Goal: Information Seeking & Learning: Compare options

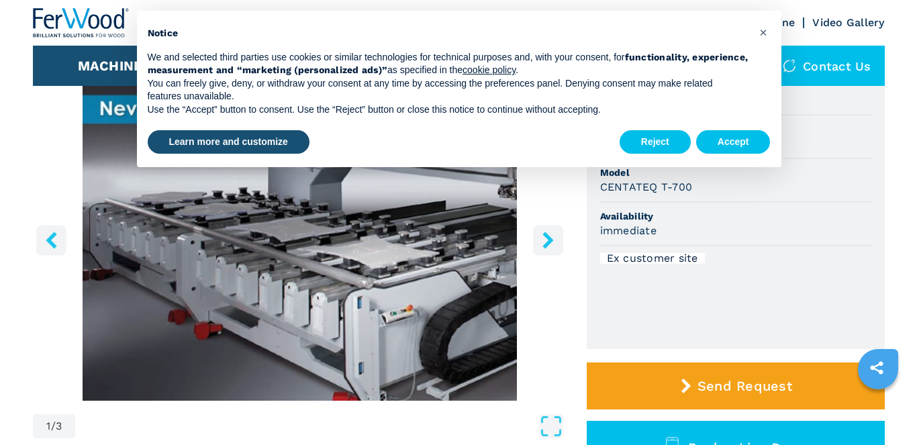
scroll to position [67, 0]
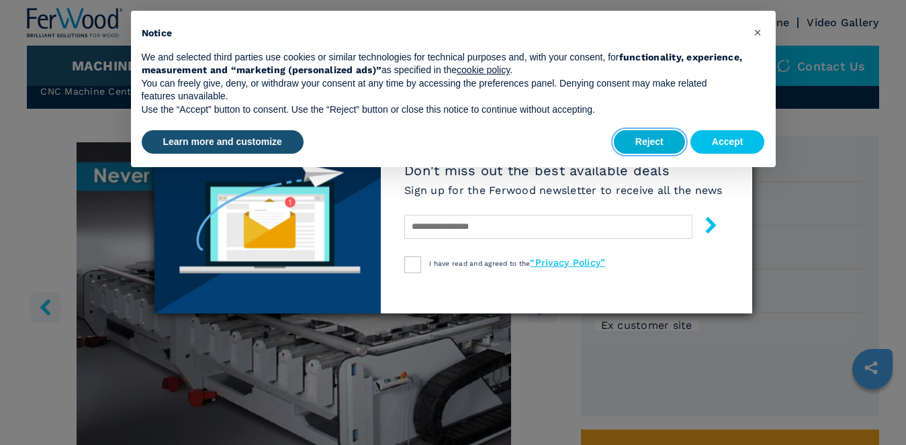
click at [638, 131] on button "Reject" at bounding box center [649, 142] width 71 height 24
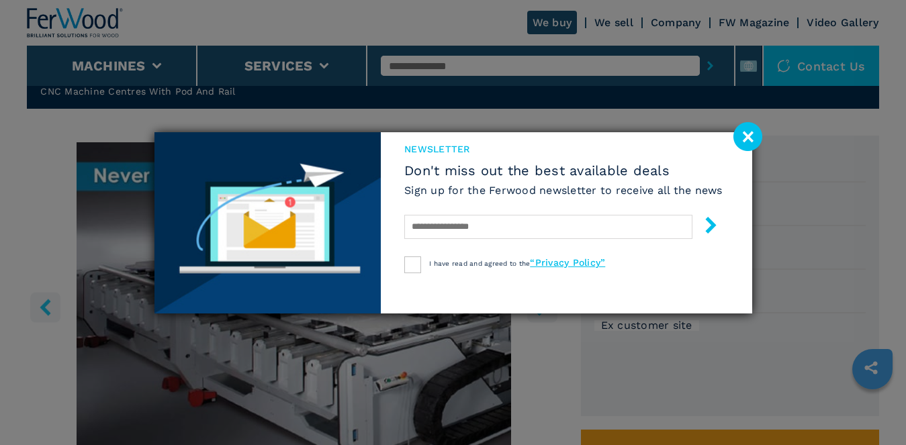
click at [741, 134] on image at bounding box center [747, 136] width 29 height 29
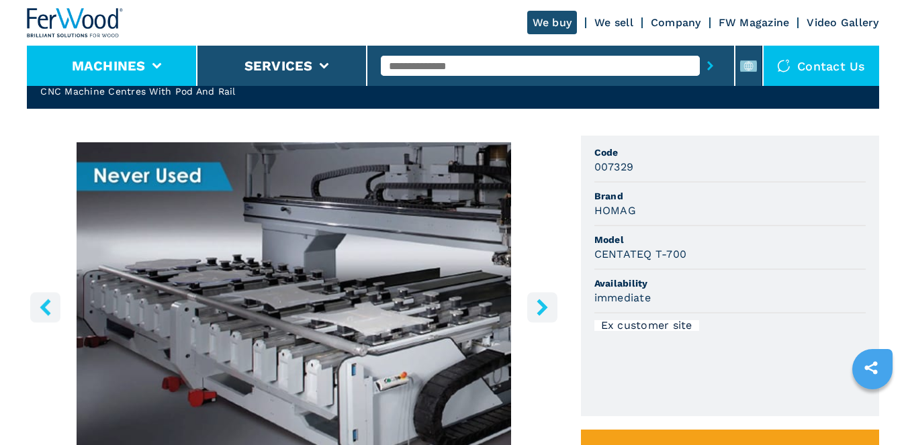
click at [118, 63] on button "Machines" at bounding box center [109, 66] width 74 height 16
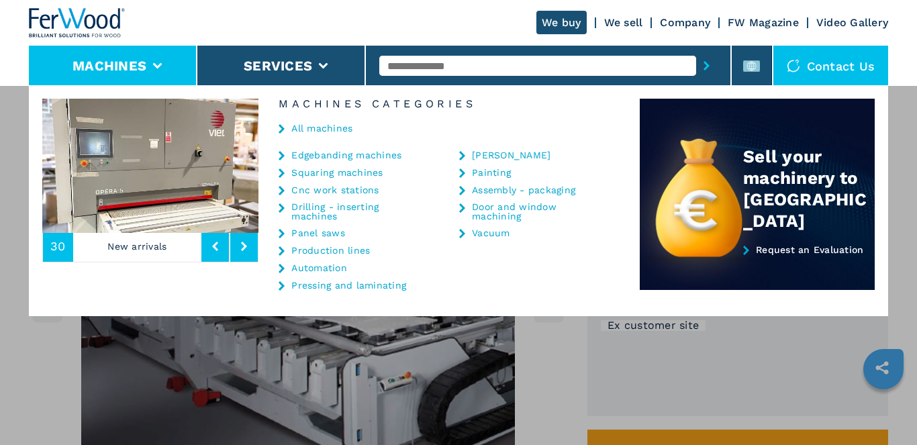
click at [326, 158] on link "Edgebanding machines" at bounding box center [346, 154] width 110 height 9
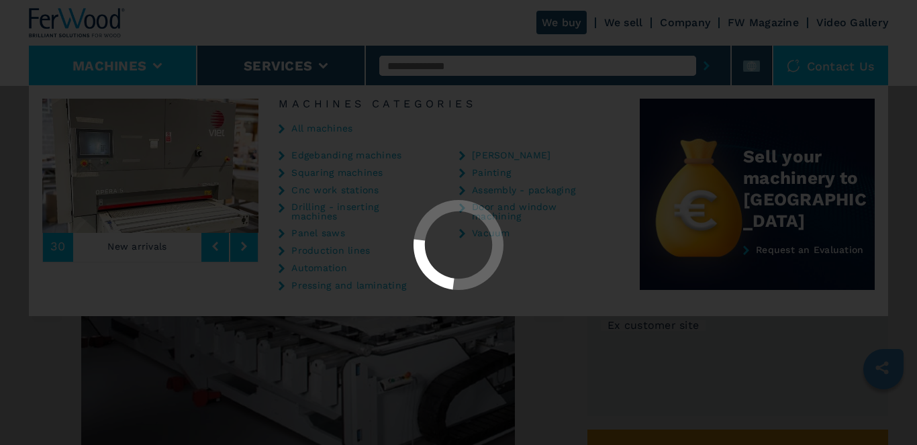
select select "**********"
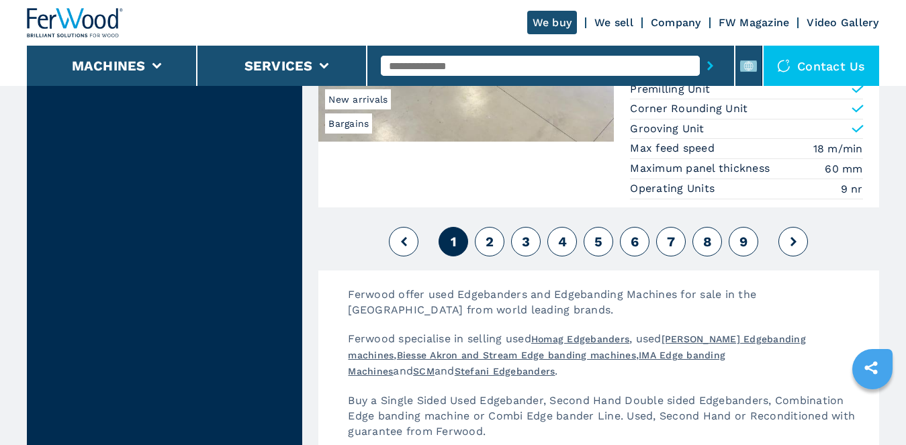
scroll to position [3424, 0]
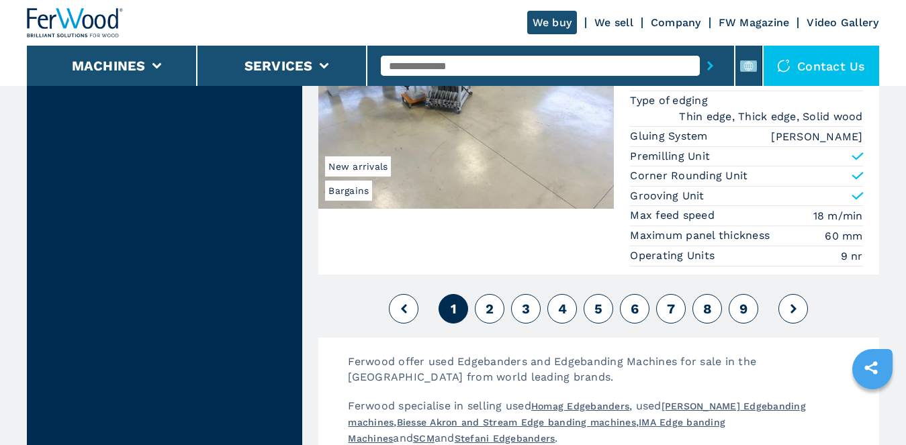
click at [483, 311] on button "2" at bounding box center [490, 309] width 30 height 30
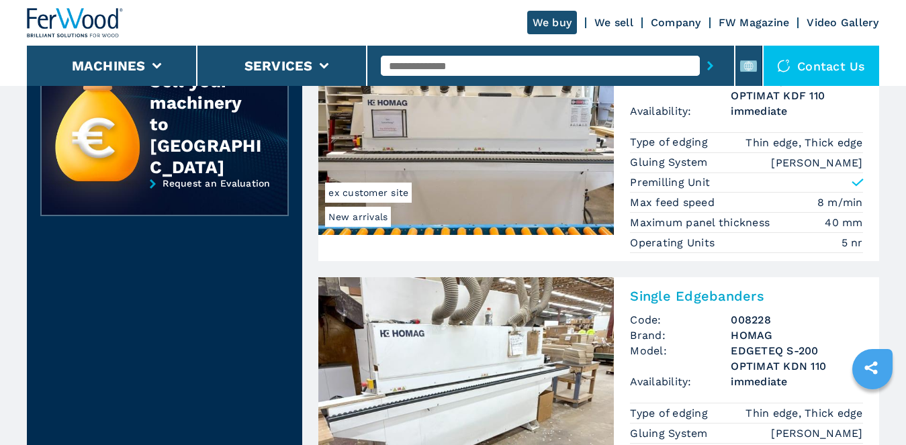
scroll to position [604, 0]
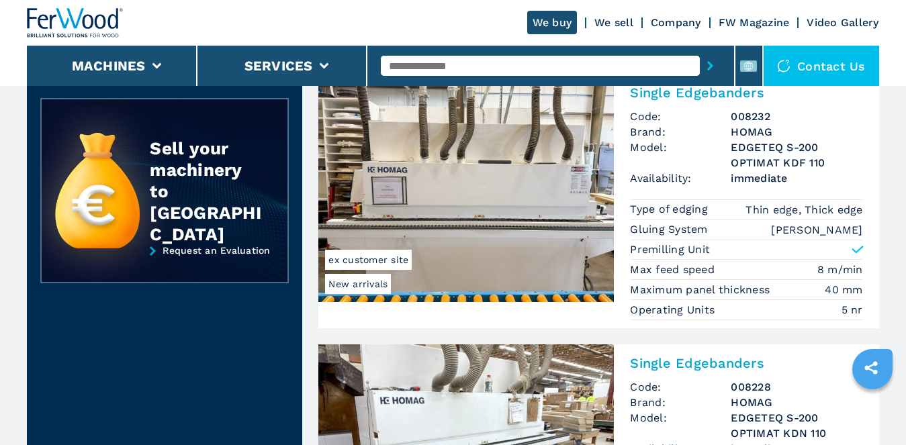
click at [514, 221] on img at bounding box center [465, 188] width 295 height 228
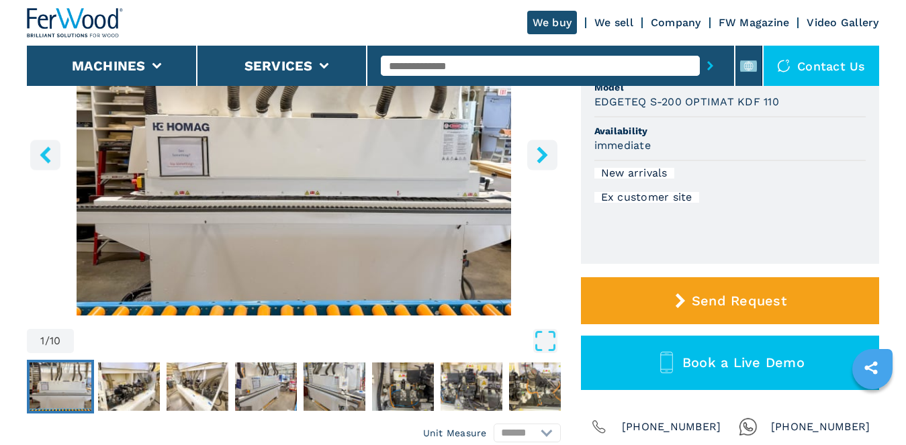
scroll to position [201, 0]
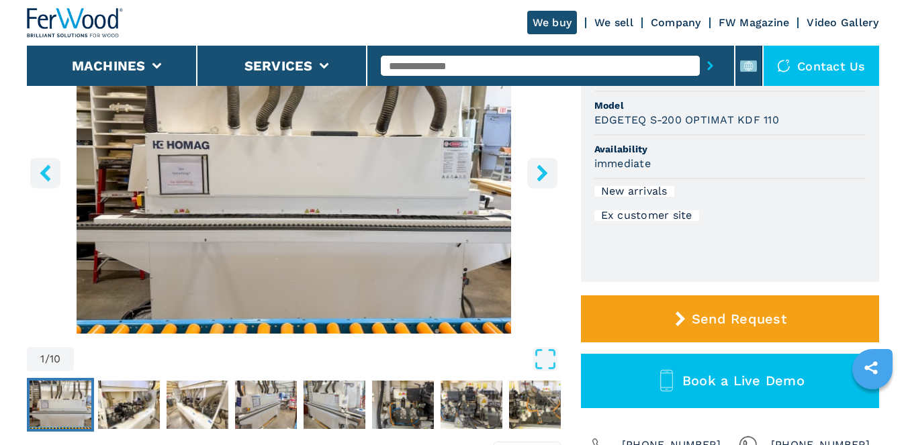
click at [546, 162] on button "right-button" at bounding box center [542, 173] width 30 height 30
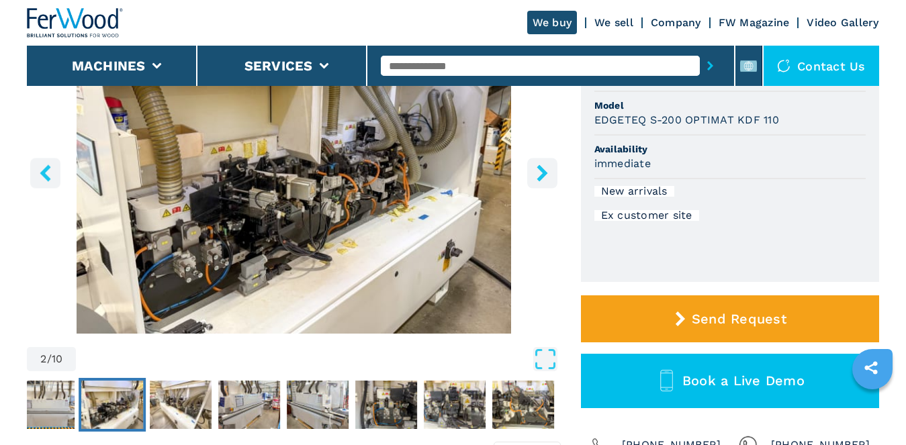
click at [542, 177] on icon "right-button" at bounding box center [541, 172] width 11 height 17
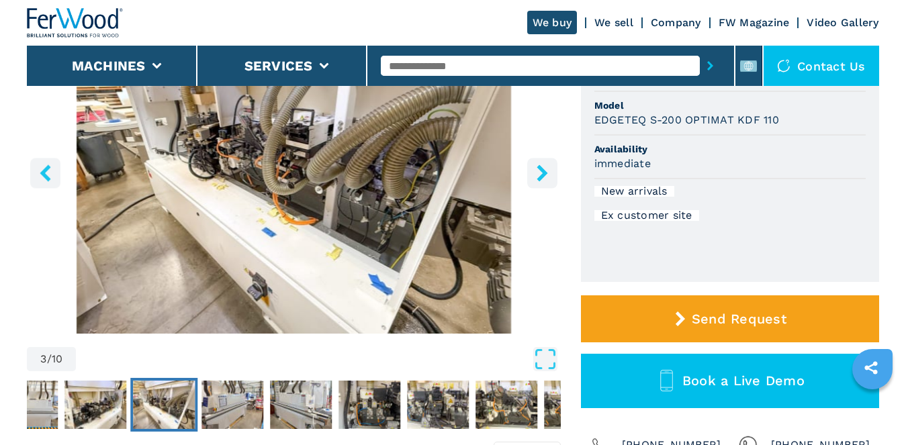
click at [542, 177] on icon "right-button" at bounding box center [541, 172] width 11 height 17
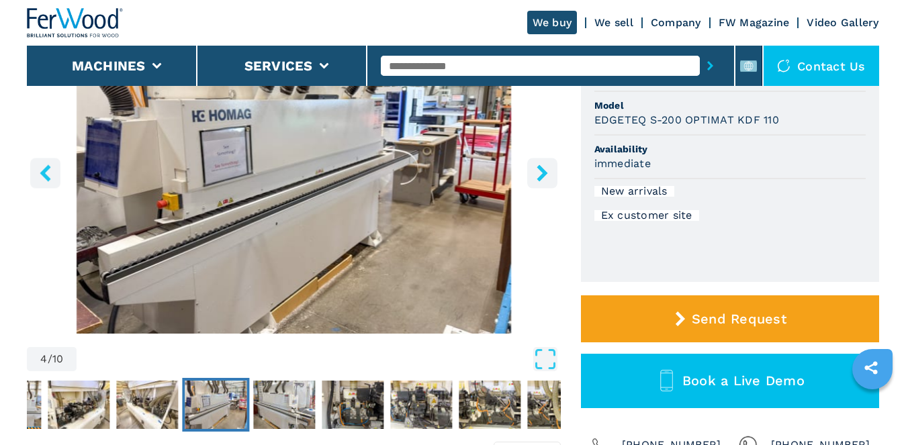
click at [542, 177] on icon "right-button" at bounding box center [541, 172] width 11 height 17
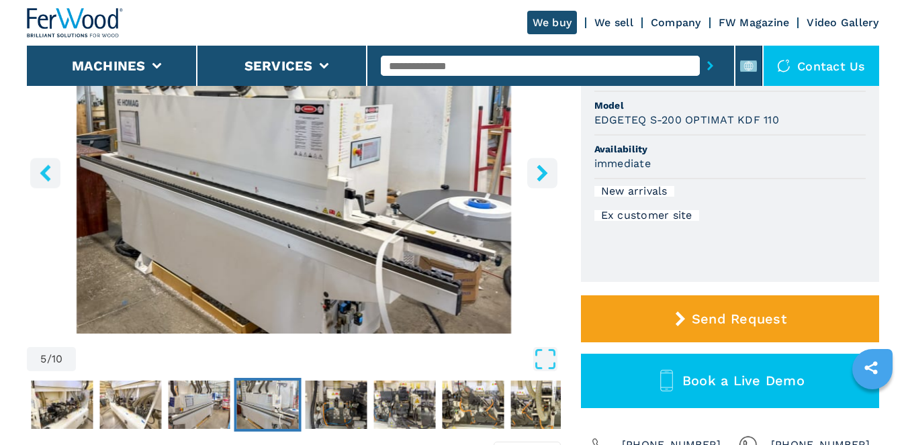
click at [542, 177] on icon "right-button" at bounding box center [541, 172] width 11 height 17
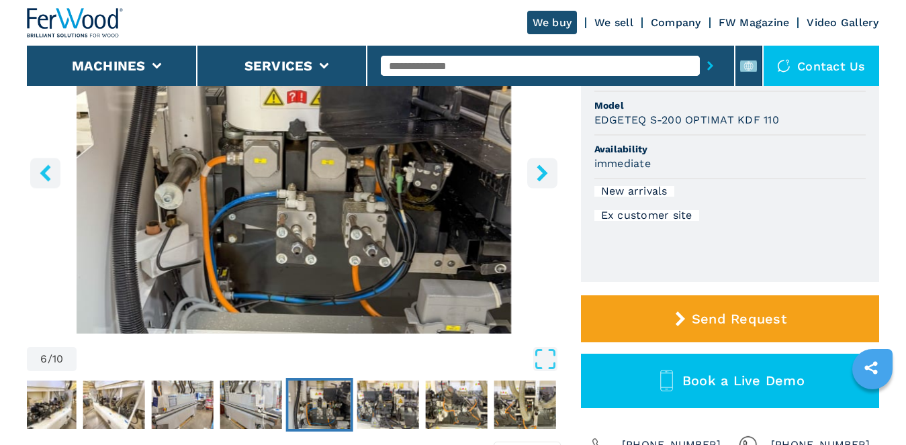
click at [542, 177] on icon "right-button" at bounding box center [541, 172] width 11 height 17
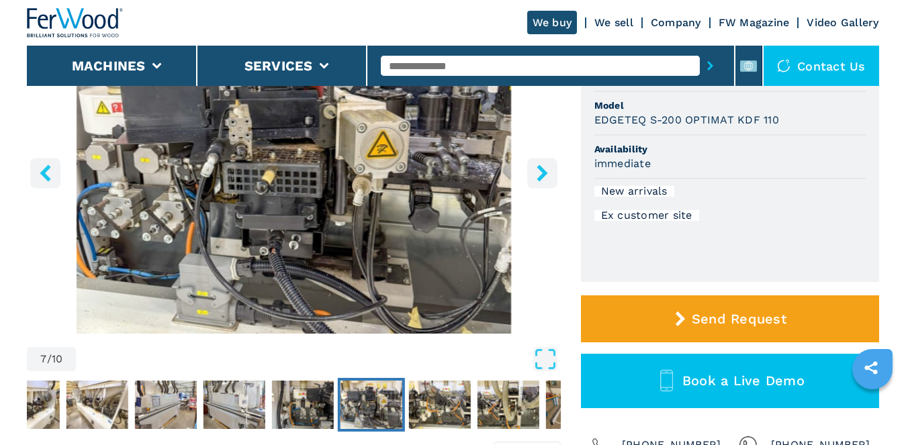
click at [542, 177] on icon "right-button" at bounding box center [541, 172] width 11 height 17
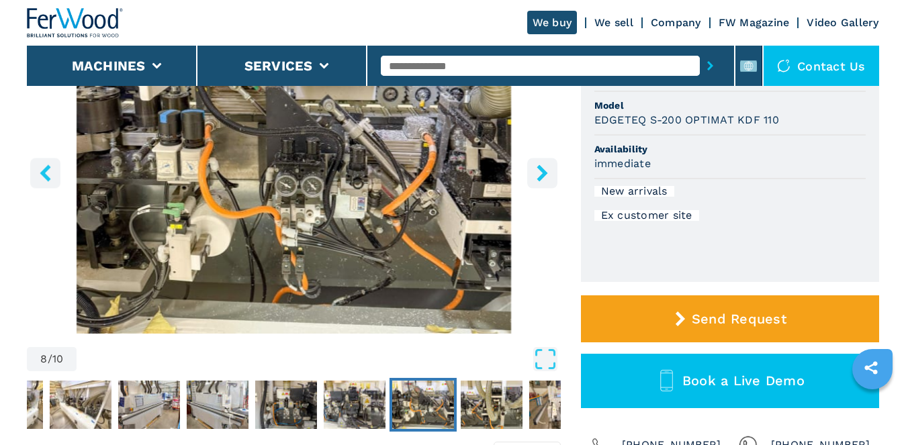
click at [542, 177] on icon "right-button" at bounding box center [541, 172] width 11 height 17
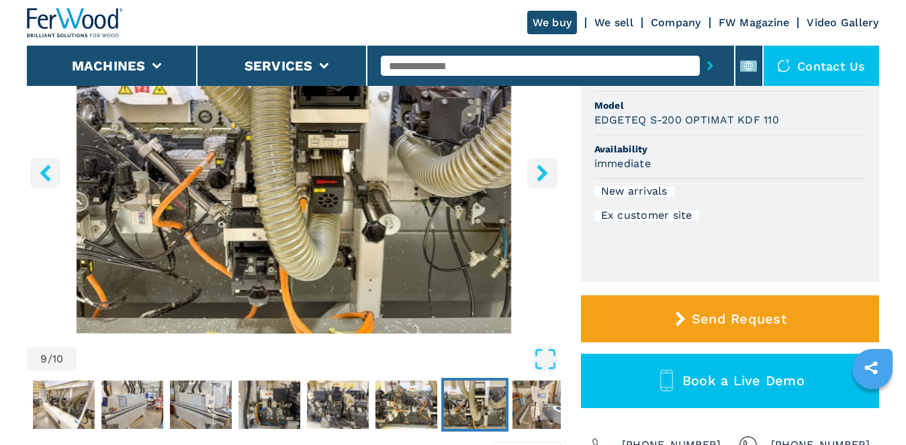
click at [542, 177] on icon "right-button" at bounding box center [541, 172] width 11 height 17
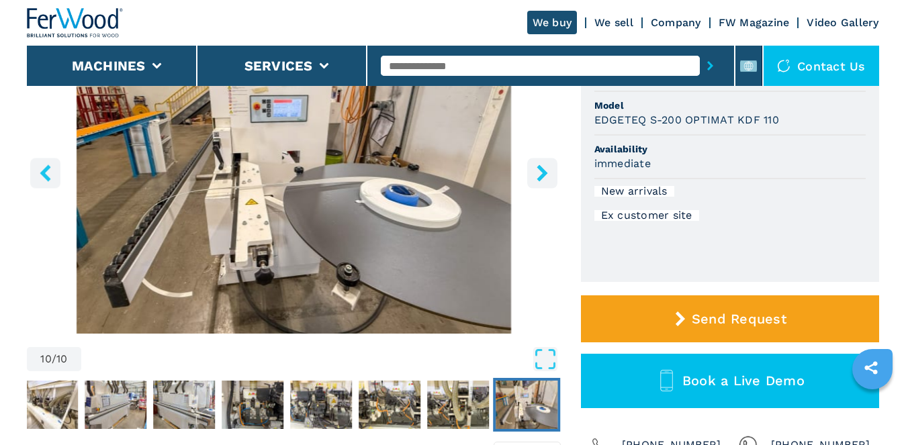
click at [542, 177] on icon "right-button" at bounding box center [541, 172] width 11 height 17
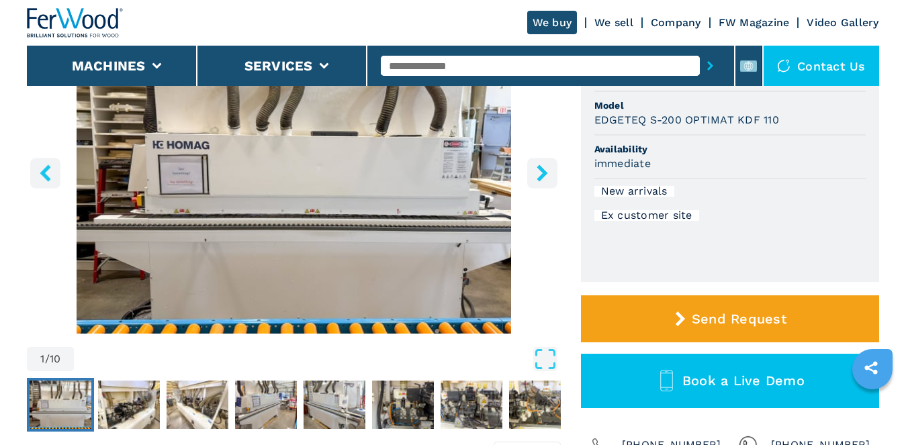
click at [542, 177] on icon "right-button" at bounding box center [541, 172] width 11 height 17
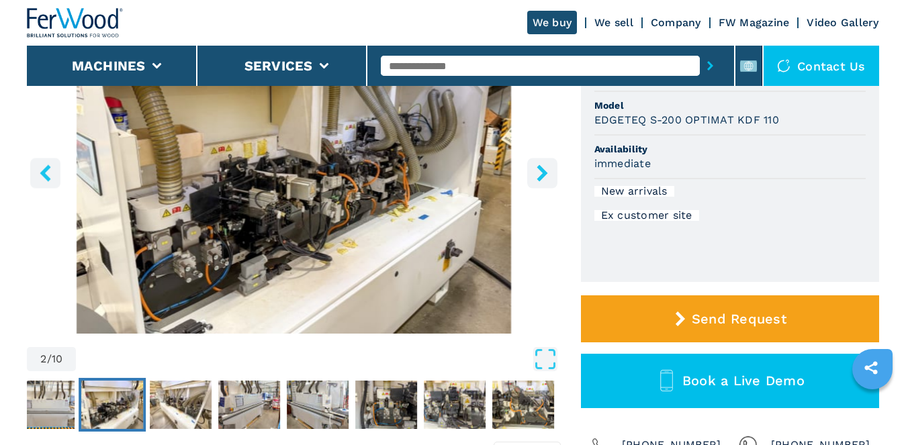
click at [542, 177] on icon "right-button" at bounding box center [541, 172] width 11 height 17
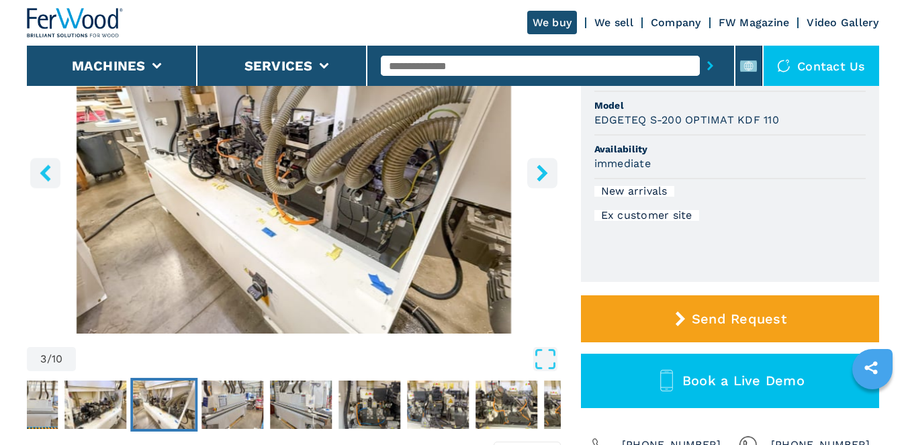
click at [542, 177] on icon "right-button" at bounding box center [541, 172] width 11 height 17
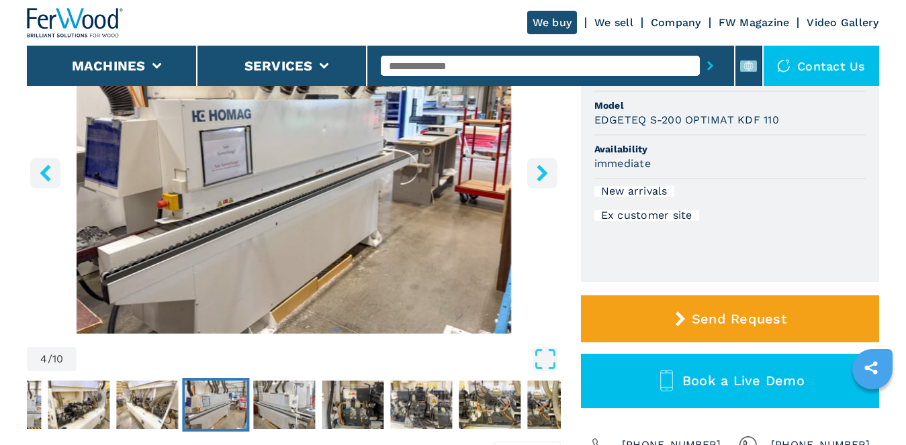
click at [542, 177] on icon "right-button" at bounding box center [541, 172] width 11 height 17
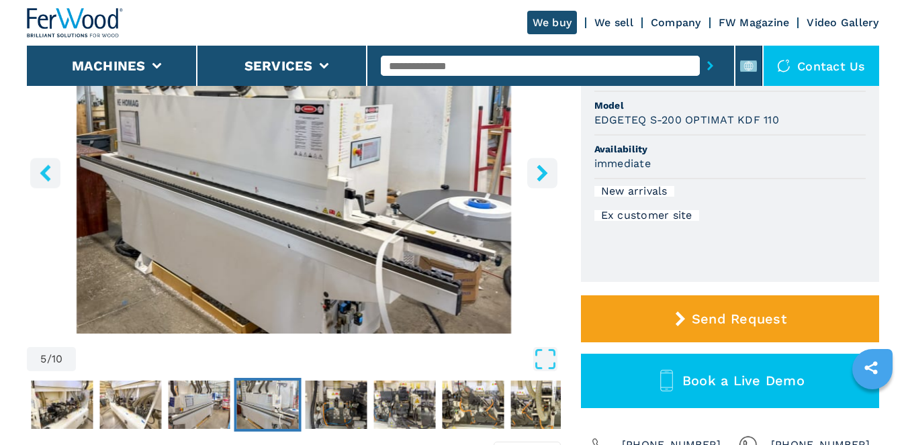
click at [542, 177] on icon "right-button" at bounding box center [541, 172] width 11 height 17
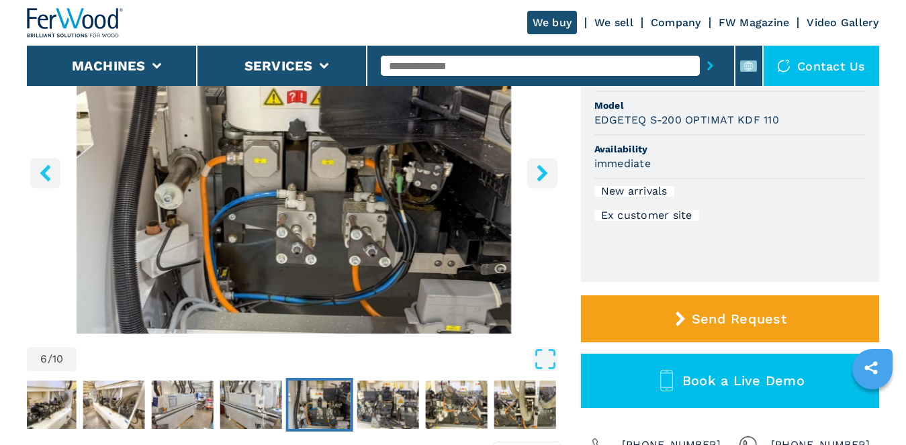
click at [542, 177] on icon "right-button" at bounding box center [541, 172] width 11 height 17
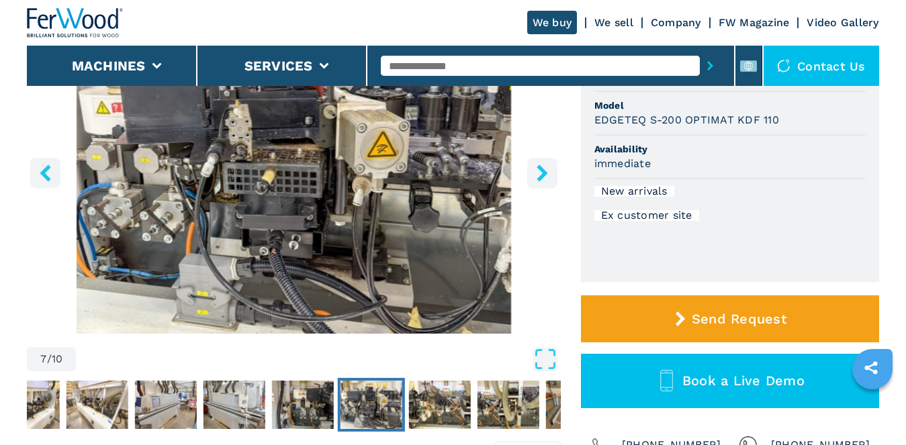
click at [542, 177] on icon "right-button" at bounding box center [541, 172] width 11 height 17
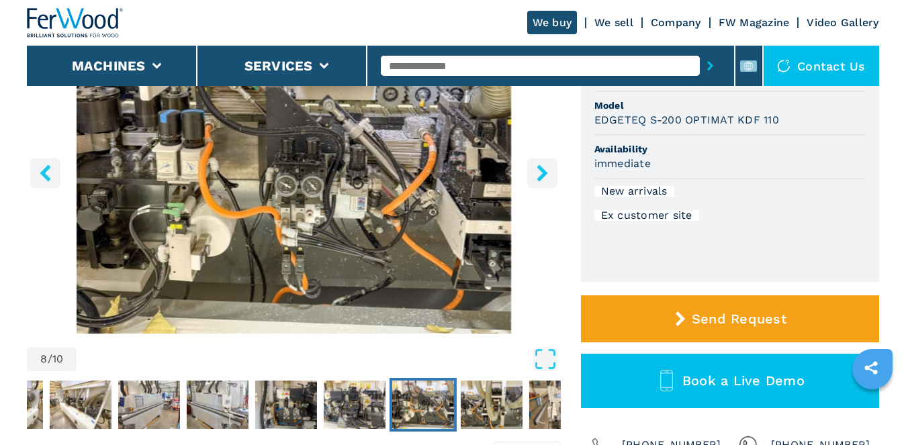
click at [542, 177] on icon "right-button" at bounding box center [541, 172] width 11 height 17
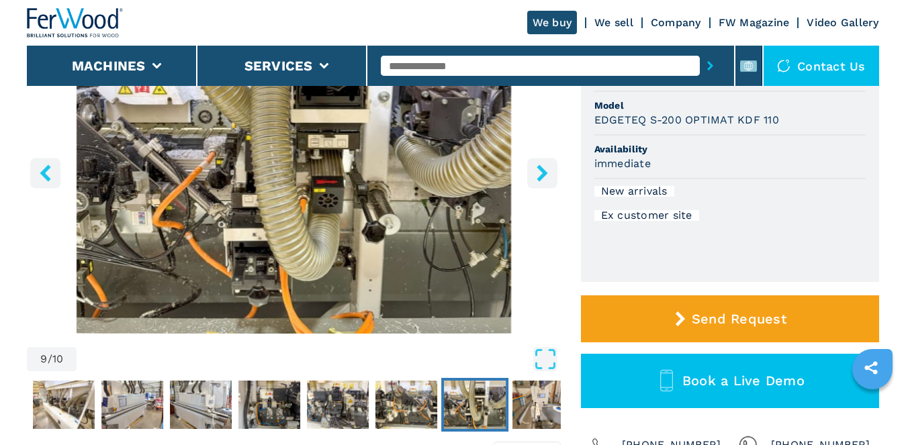
click at [542, 177] on icon "right-button" at bounding box center [541, 172] width 11 height 17
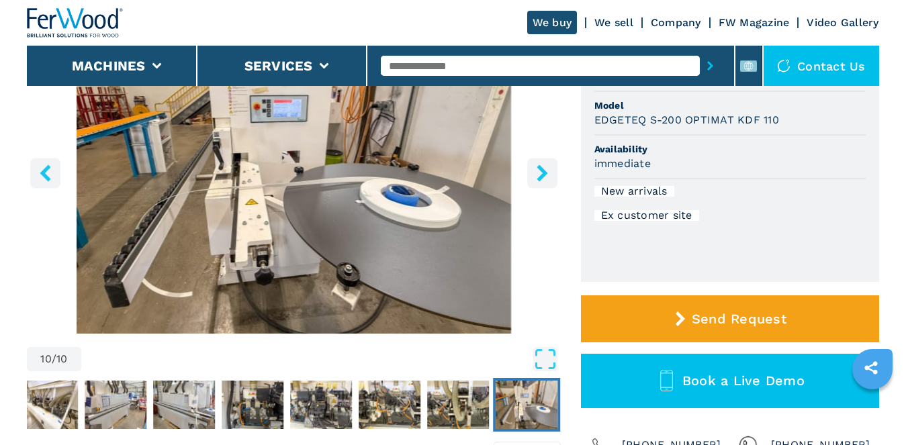
click at [542, 177] on icon "right-button" at bounding box center [541, 172] width 11 height 17
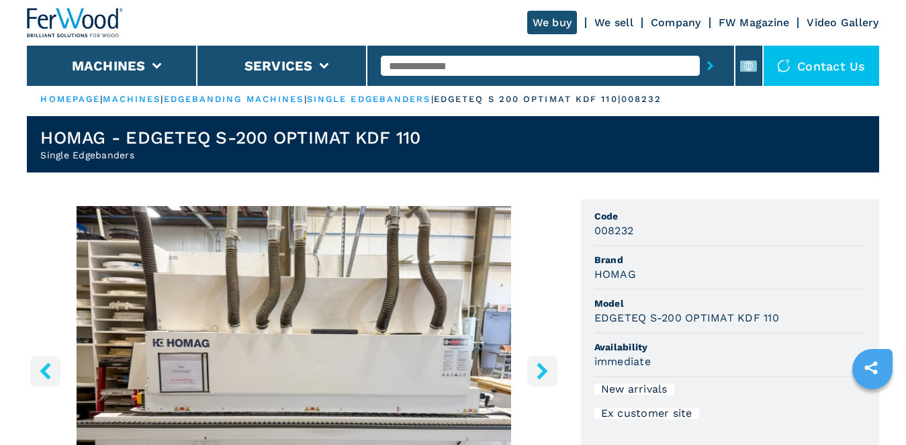
scroll to position [0, 0]
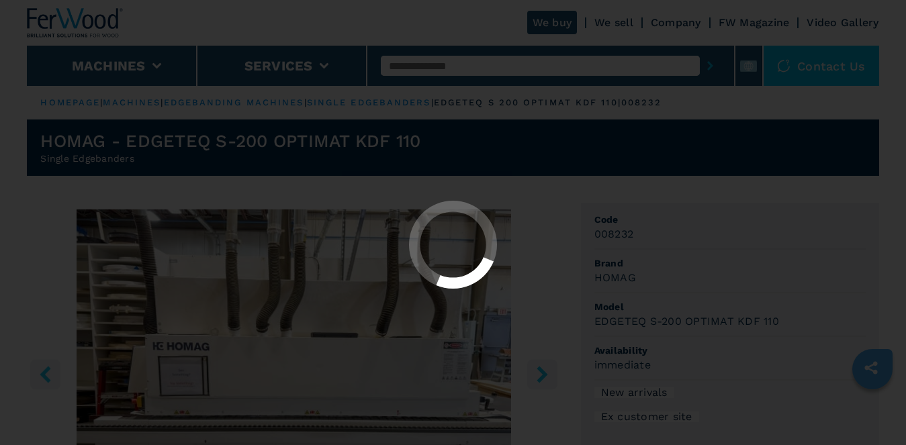
select select "**********"
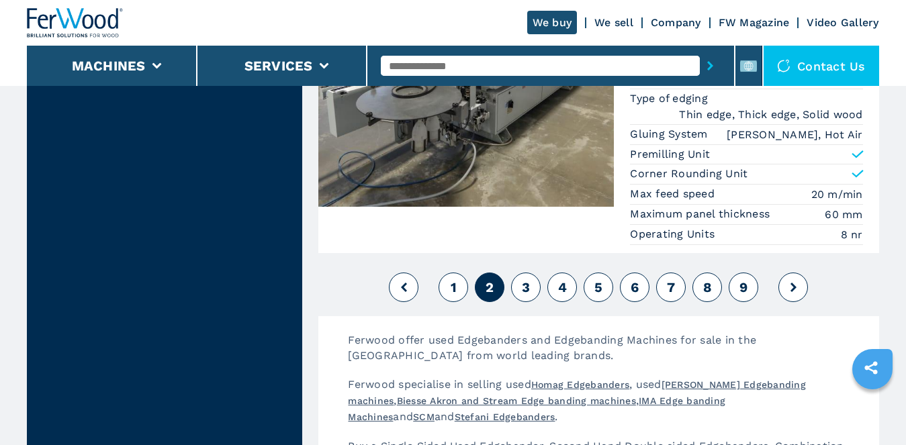
scroll to position [3357, 0]
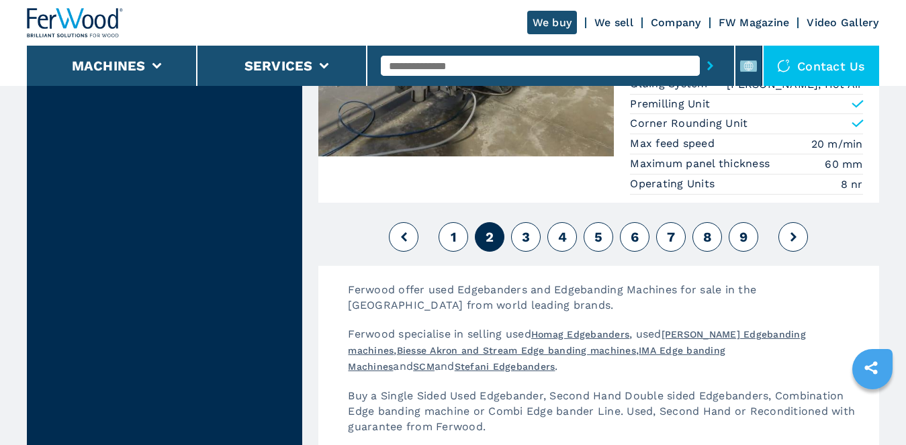
click at [533, 239] on button "3" at bounding box center [526, 237] width 30 height 30
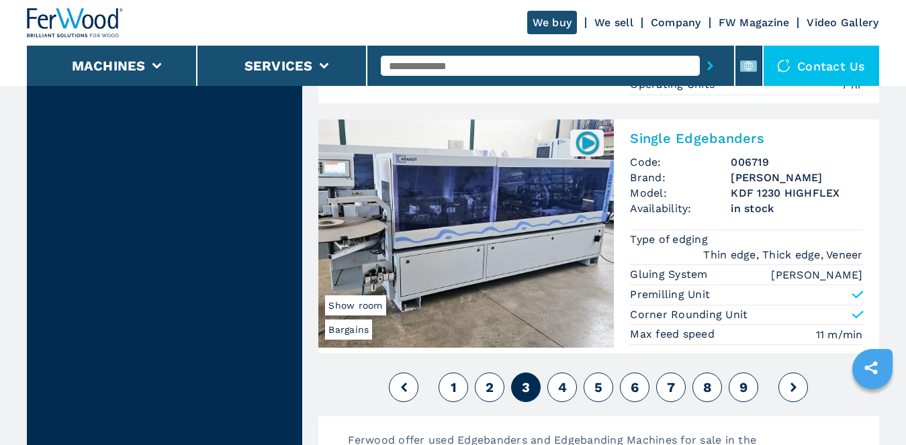
scroll to position [3340, 0]
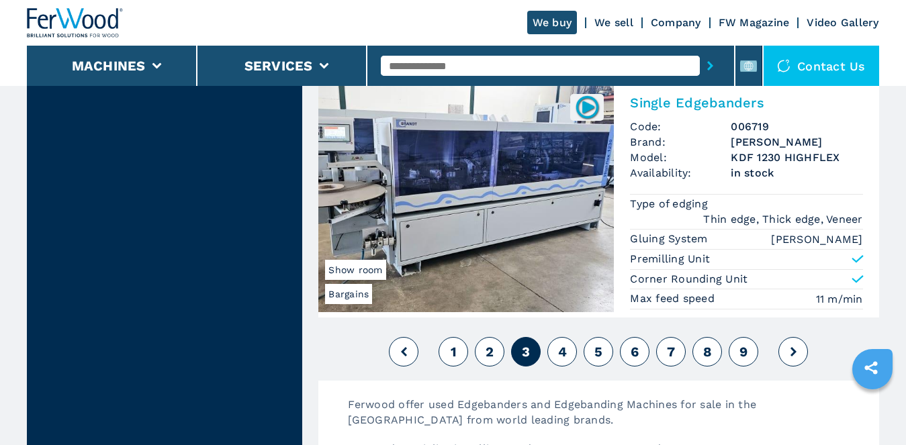
click at [785, 337] on button at bounding box center [793, 352] width 30 height 30
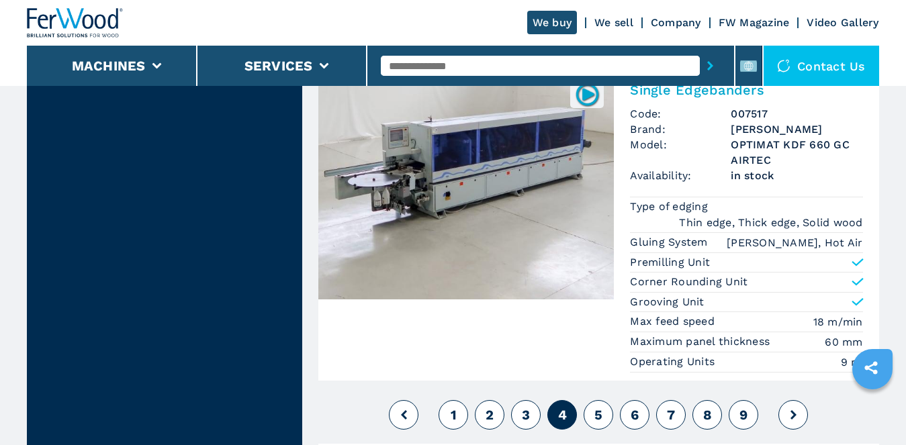
scroll to position [3491, 0]
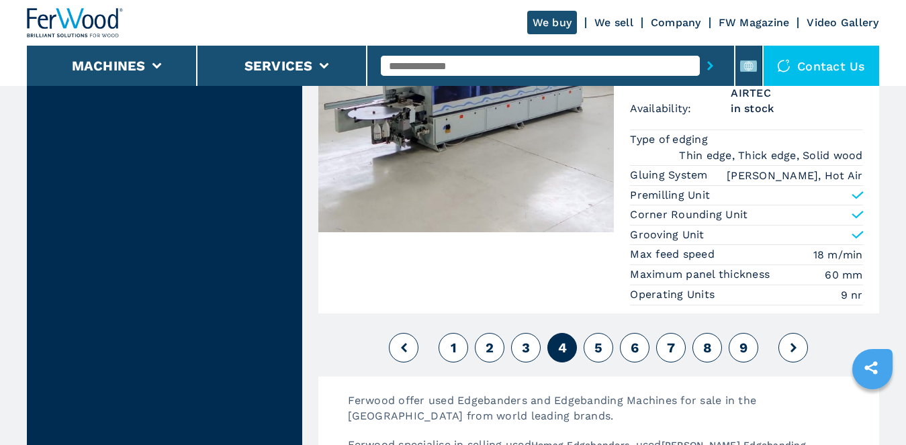
click at [792, 343] on icon at bounding box center [793, 347] width 6 height 9
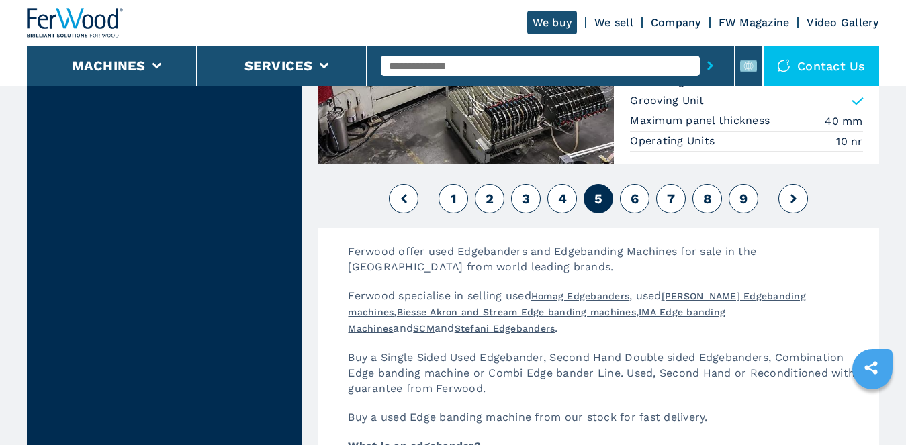
scroll to position [3424, 0]
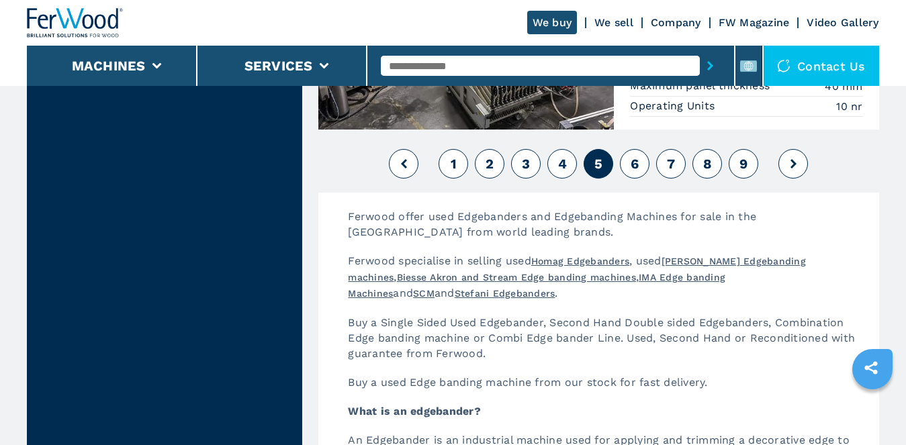
click at [795, 153] on button at bounding box center [793, 164] width 30 height 30
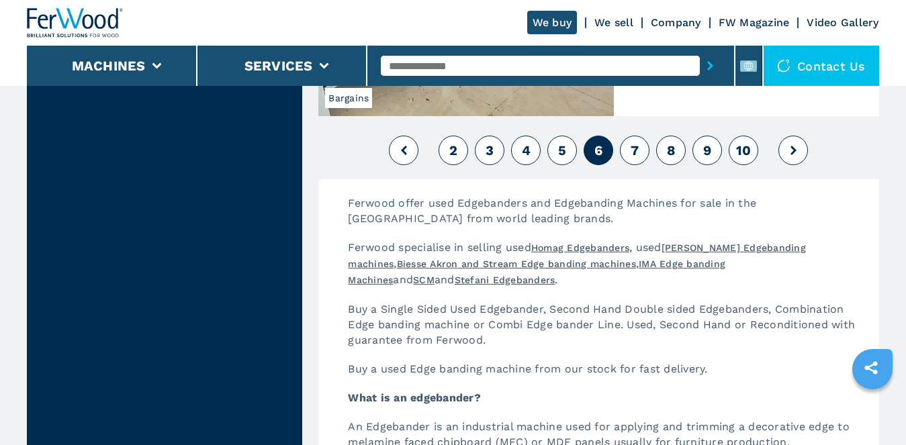
scroll to position [3692, 0]
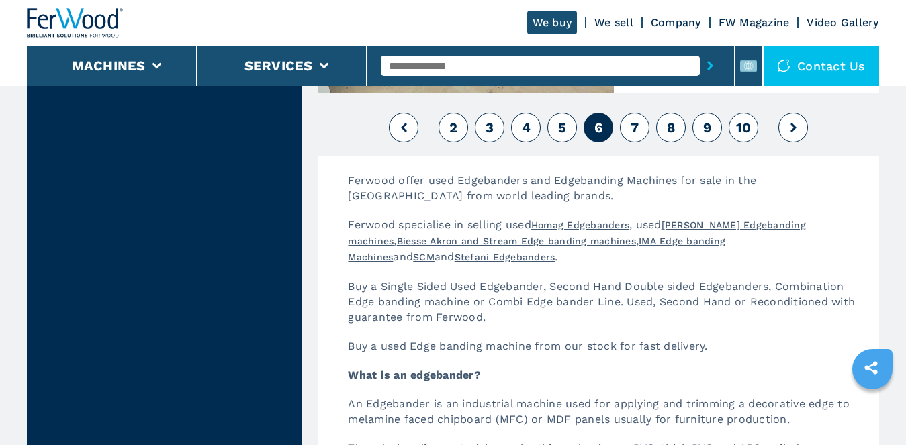
click at [800, 136] on button at bounding box center [793, 128] width 30 height 30
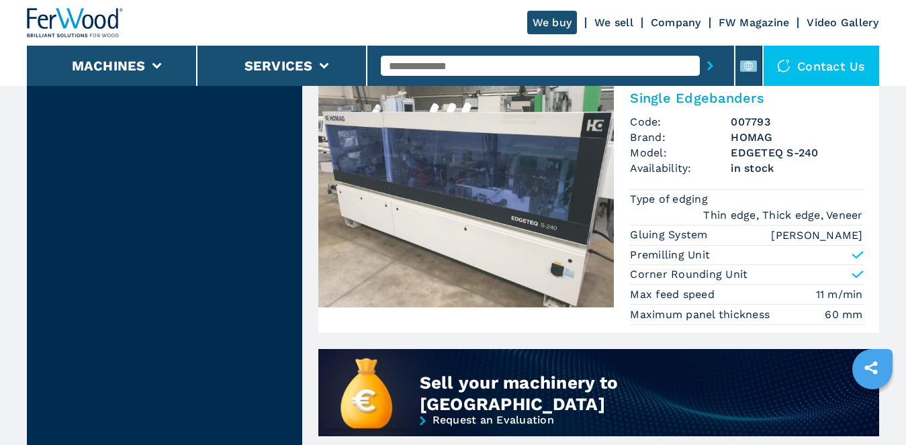
scroll to position [940, 0]
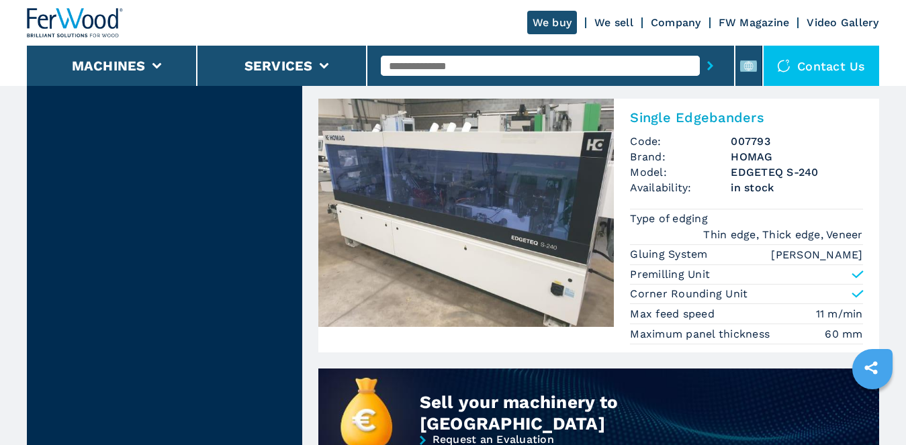
click at [607, 222] on img at bounding box center [465, 213] width 295 height 228
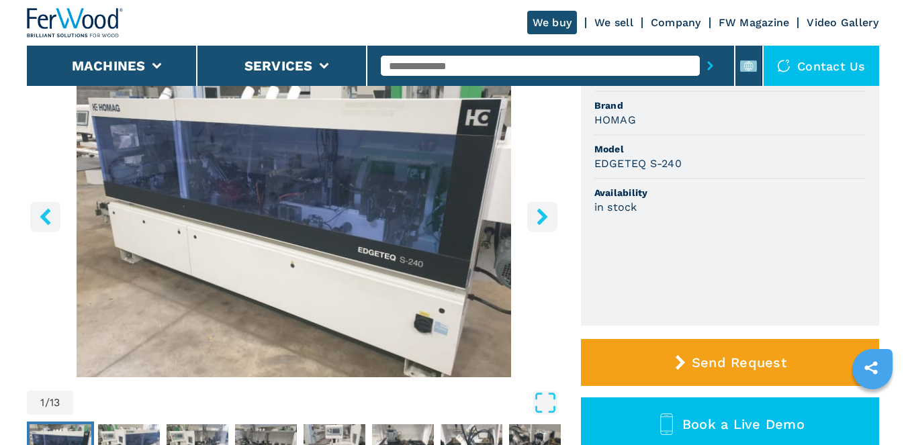
scroll to position [134, 0]
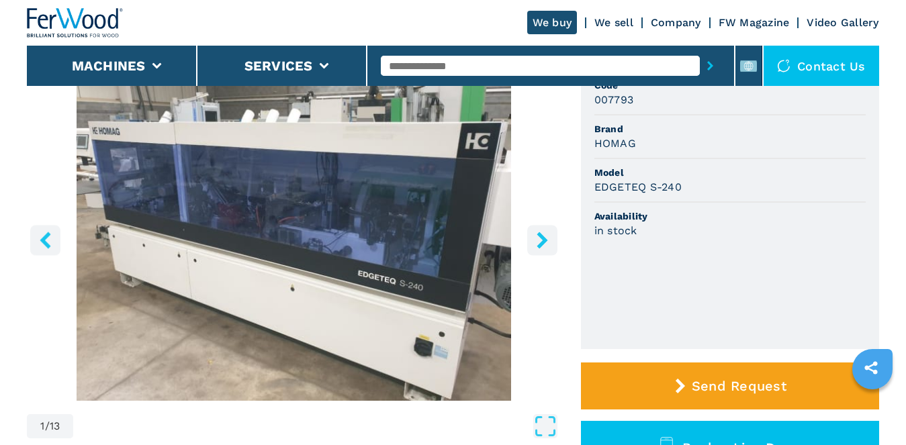
click at [362, 273] on img "Go to Slide 1" at bounding box center [293, 238] width 533 height 326
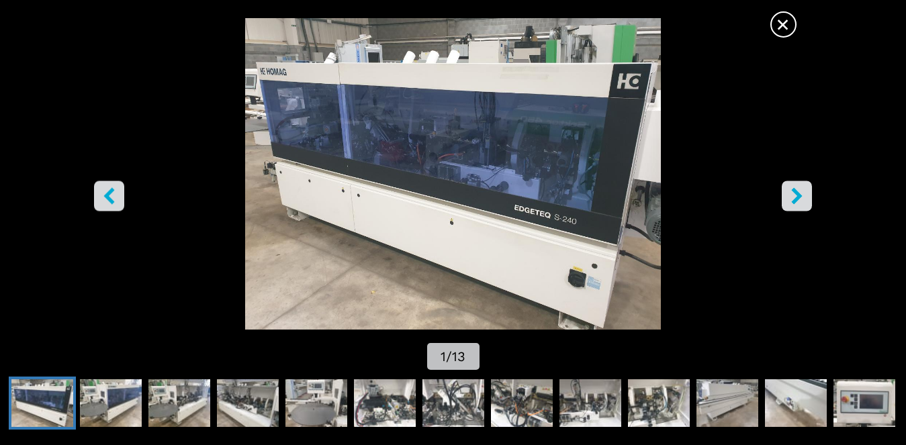
click at [362, 273] on div "Go to Slide 1" at bounding box center [453, 174] width 906 height 312
click at [794, 199] on icon "right-button" at bounding box center [797, 195] width 11 height 17
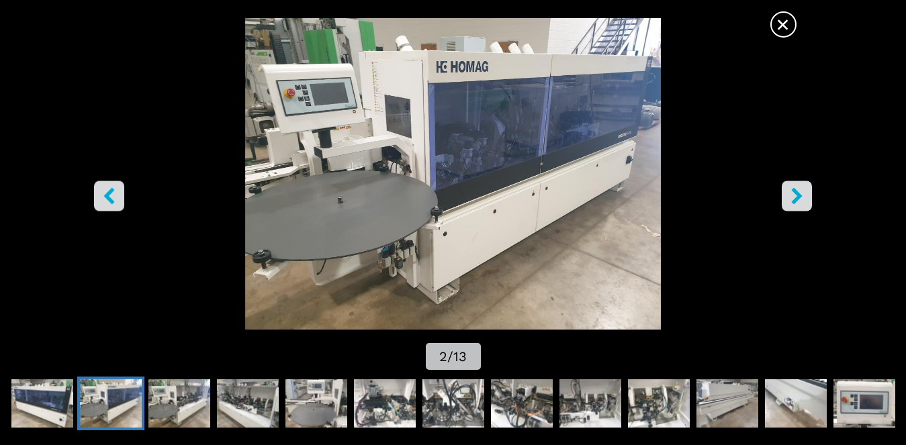
click at [794, 199] on icon "right-button" at bounding box center [797, 195] width 11 height 17
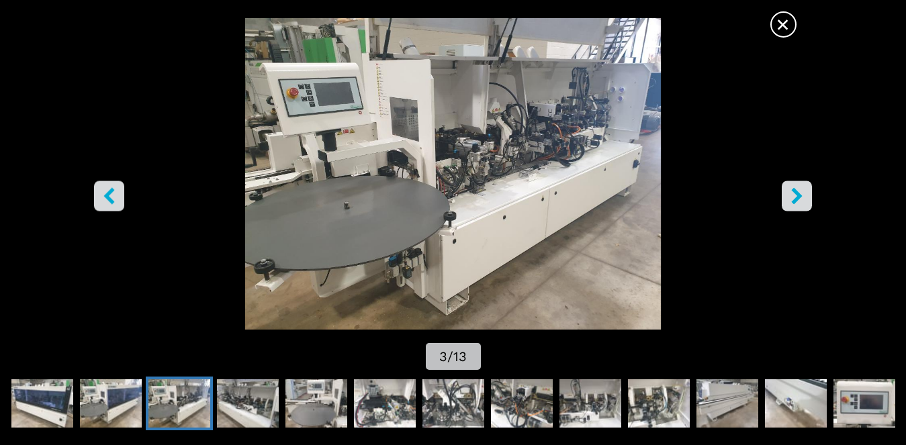
click at [794, 199] on icon "right-button" at bounding box center [797, 195] width 11 height 17
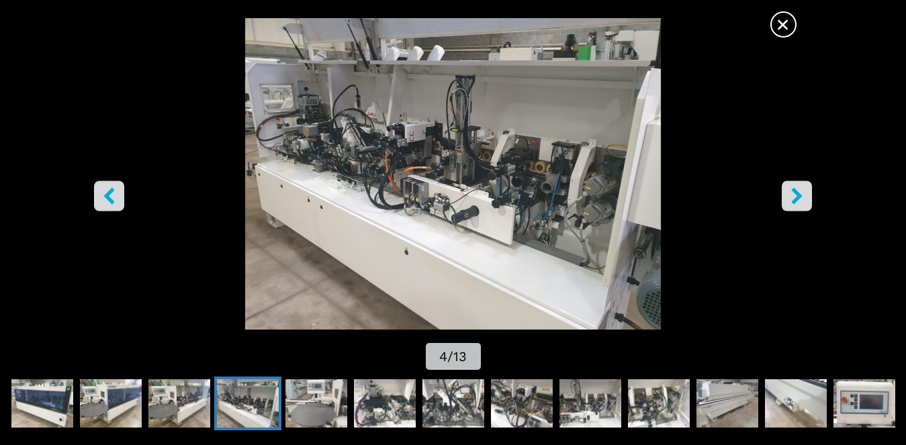
click at [794, 199] on icon "right-button" at bounding box center [797, 195] width 11 height 17
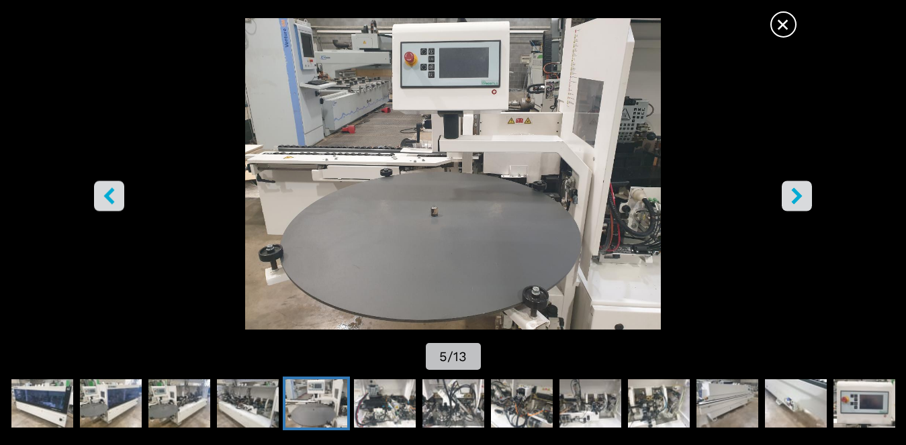
click at [794, 199] on icon "right-button" at bounding box center [797, 195] width 11 height 17
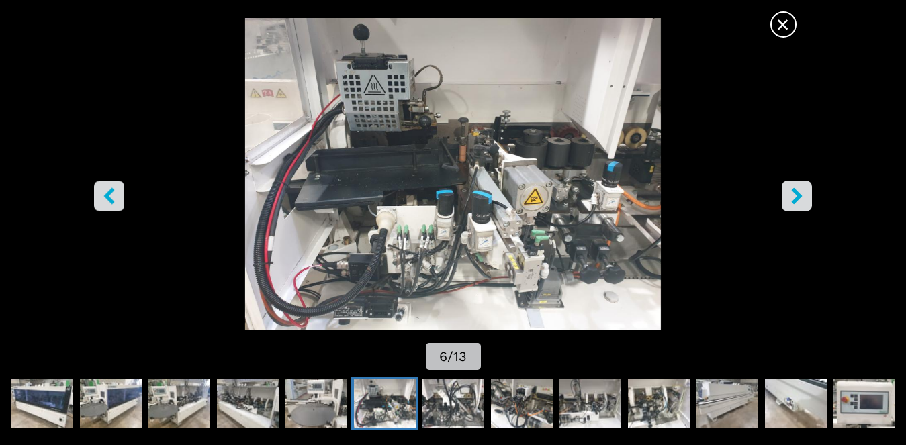
click at [798, 197] on icon "right-button" at bounding box center [797, 195] width 11 height 17
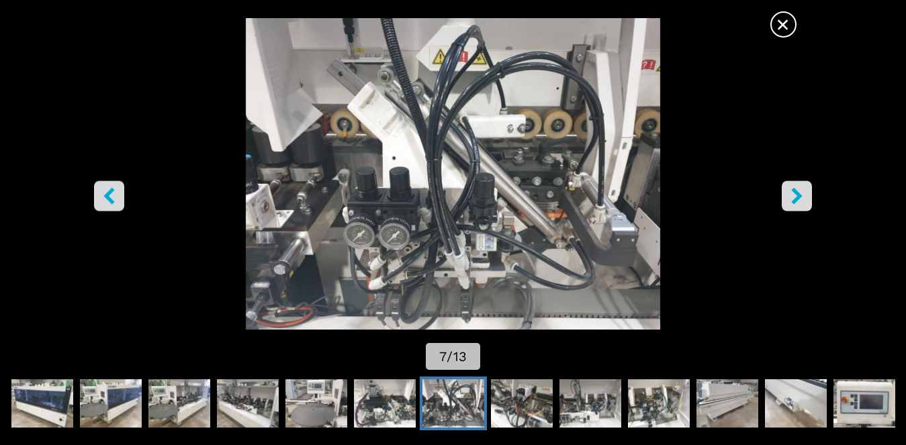
click at [795, 195] on icon "right-button" at bounding box center [796, 195] width 17 height 17
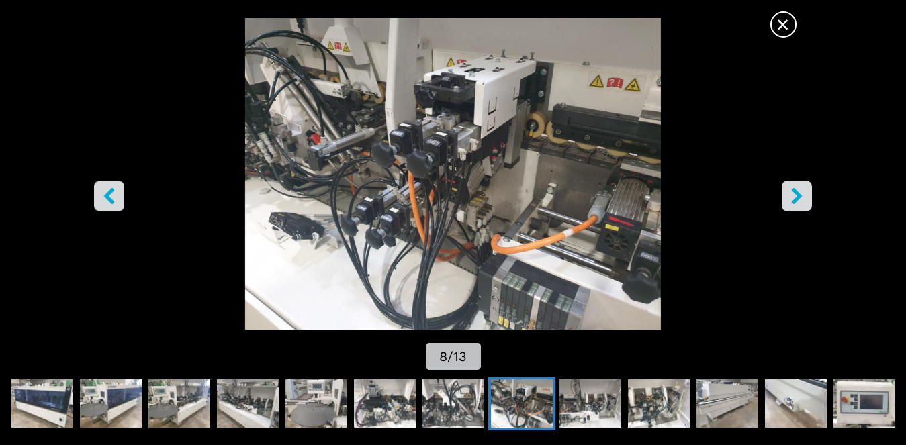
click at [795, 195] on icon "right-button" at bounding box center [796, 195] width 17 height 17
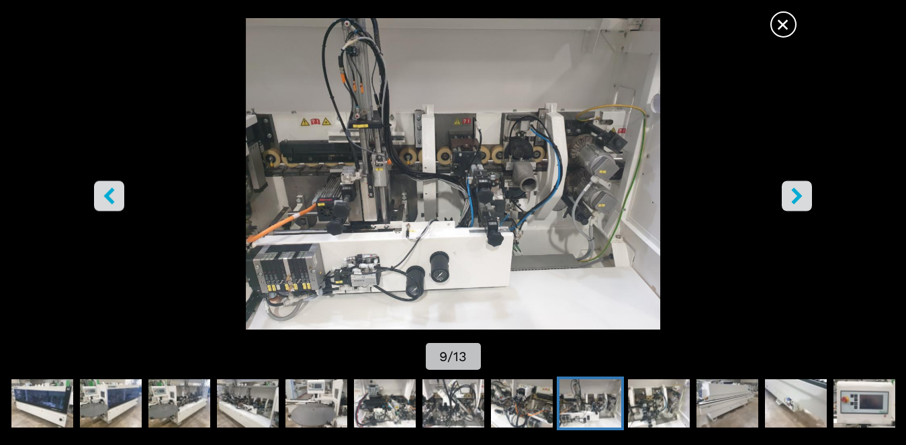
click at [795, 195] on icon "right-button" at bounding box center [796, 195] width 17 height 17
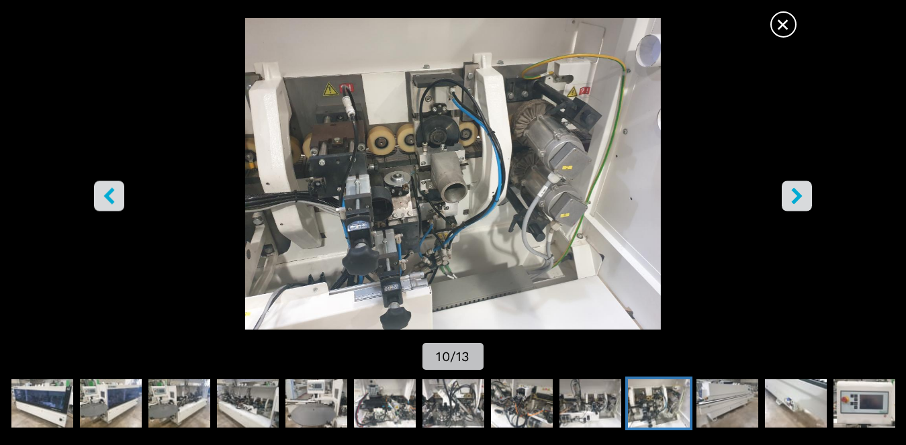
click at [795, 195] on icon "right-button" at bounding box center [796, 195] width 17 height 17
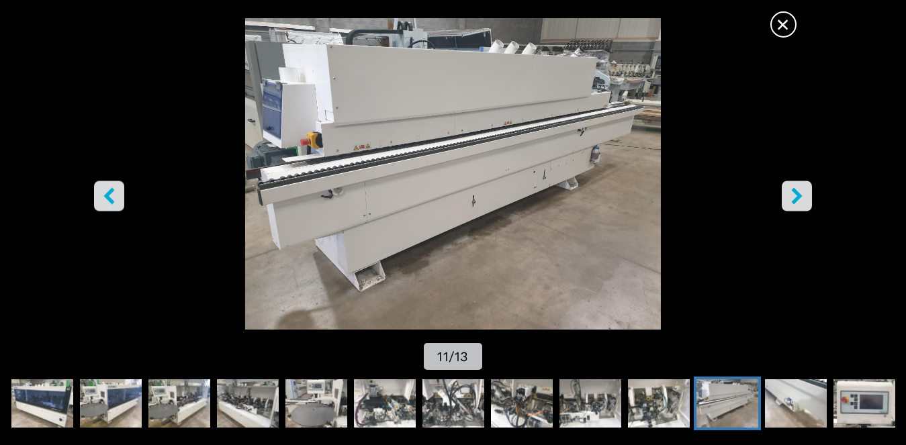
click at [795, 195] on icon "right-button" at bounding box center [796, 195] width 17 height 17
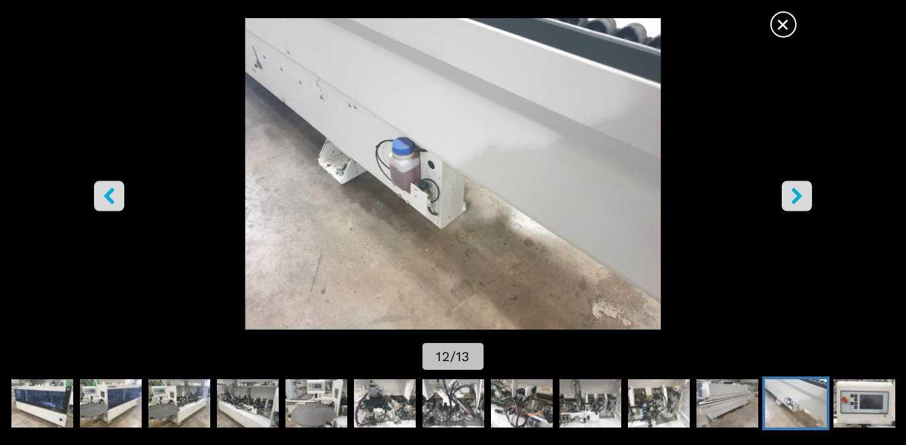
click at [795, 195] on icon "right-button" at bounding box center [796, 195] width 17 height 17
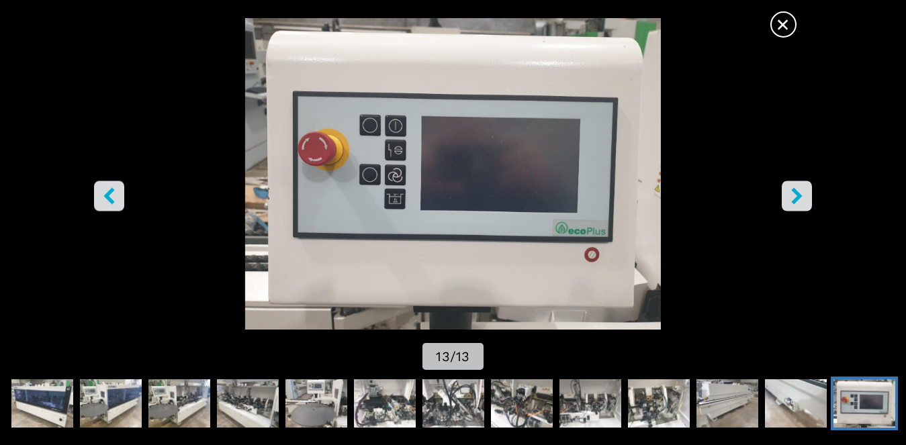
click at [795, 195] on icon "right-button" at bounding box center [796, 195] width 17 height 17
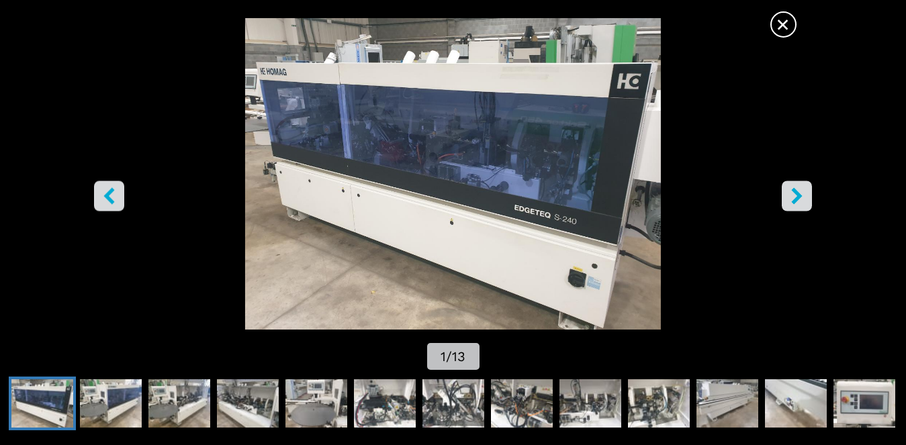
scroll to position [269, 0]
click at [779, 30] on span "×" at bounding box center [782, 21] width 23 height 23
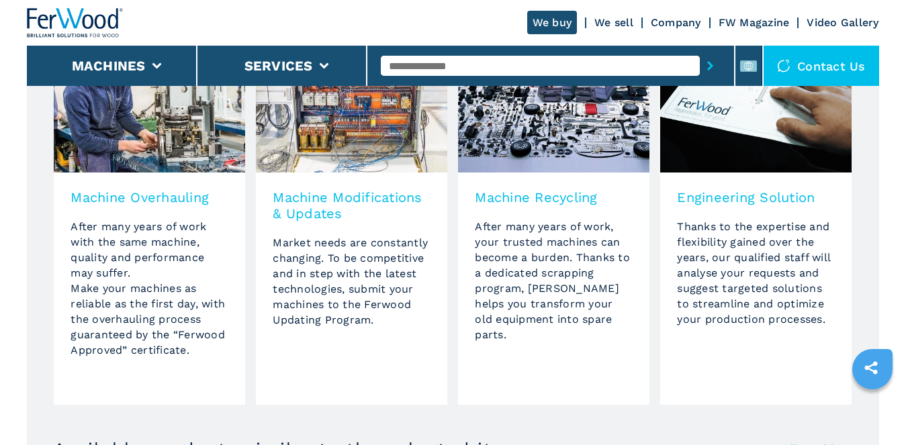
scroll to position [974, 0]
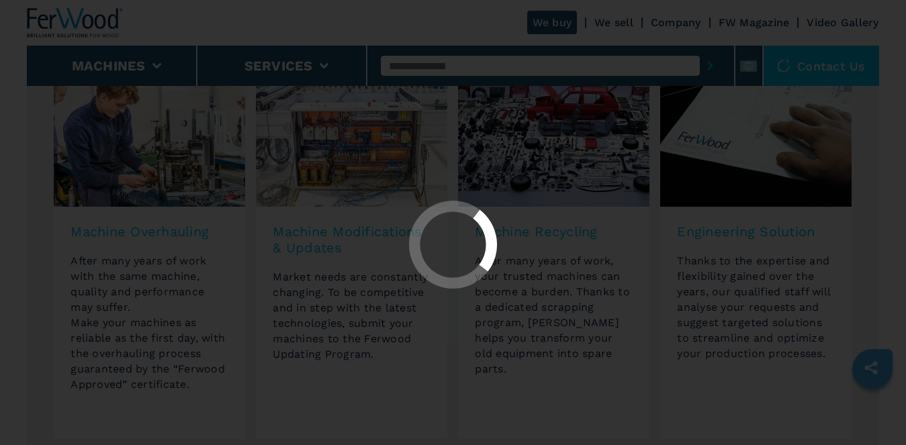
scroll to position [1041, 0]
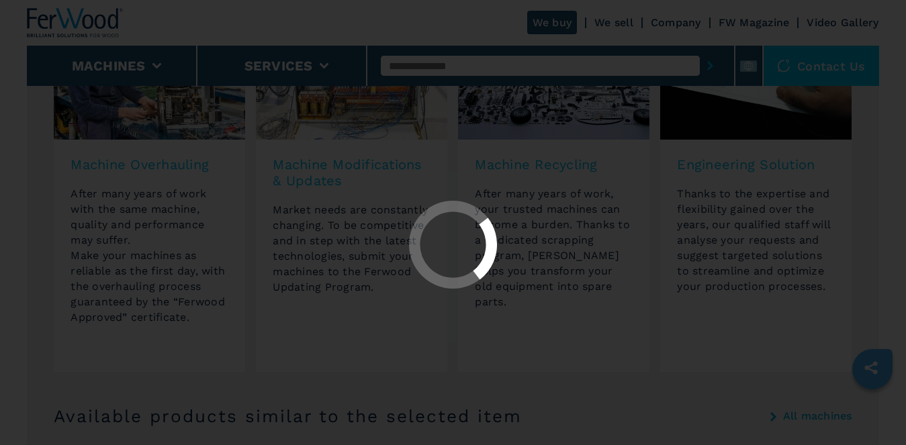
select select "**********"
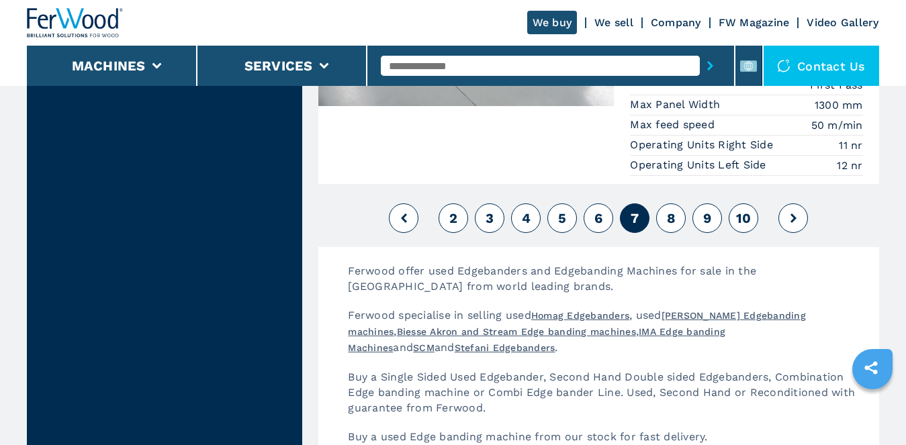
scroll to position [3656, 0]
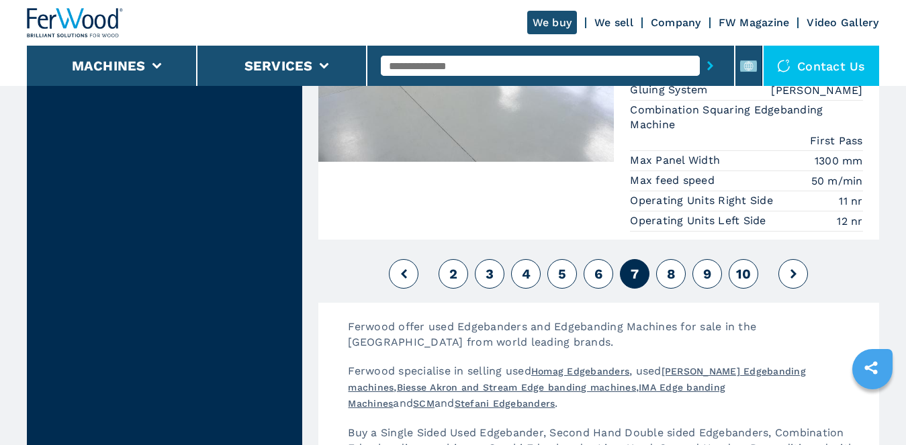
click at [798, 268] on button at bounding box center [793, 274] width 30 height 30
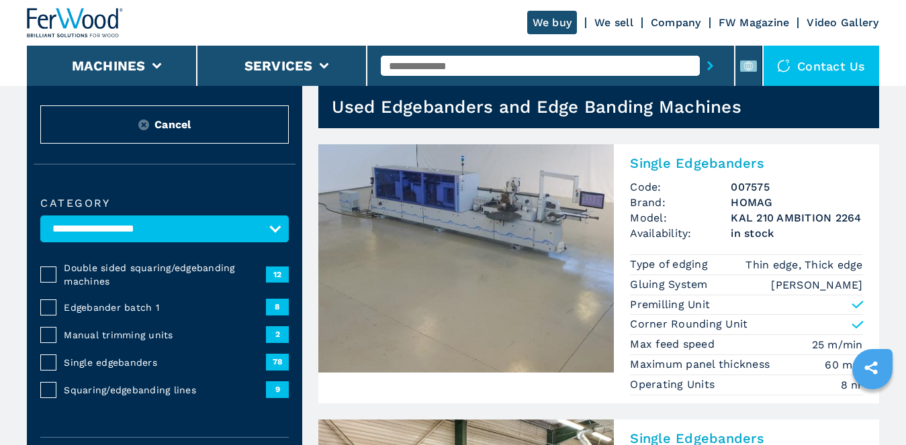
scroll to position [67, 0]
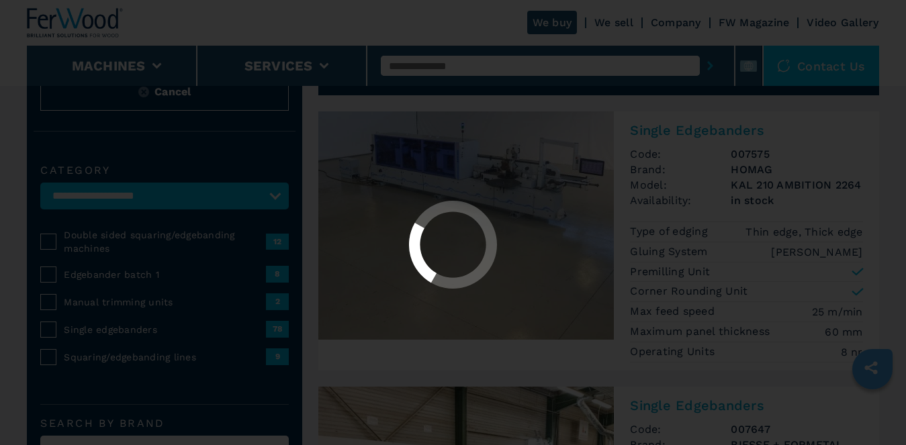
select select "**********"
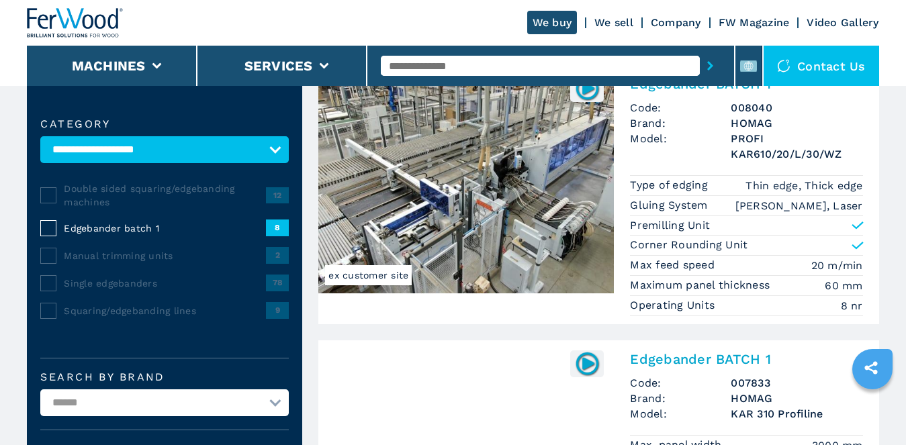
scroll to position [134, 0]
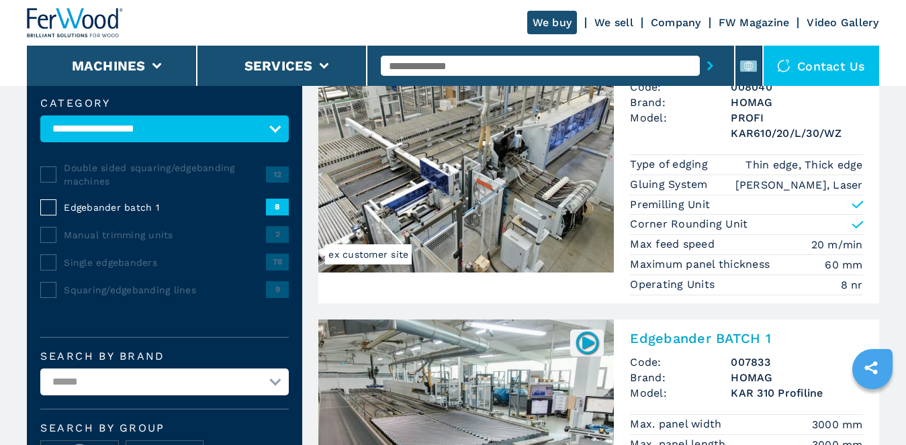
click at [279, 205] on span "8" at bounding box center [277, 207] width 23 height 16
click at [40, 209] on div "**********" at bounding box center [164, 294] width 275 height 433
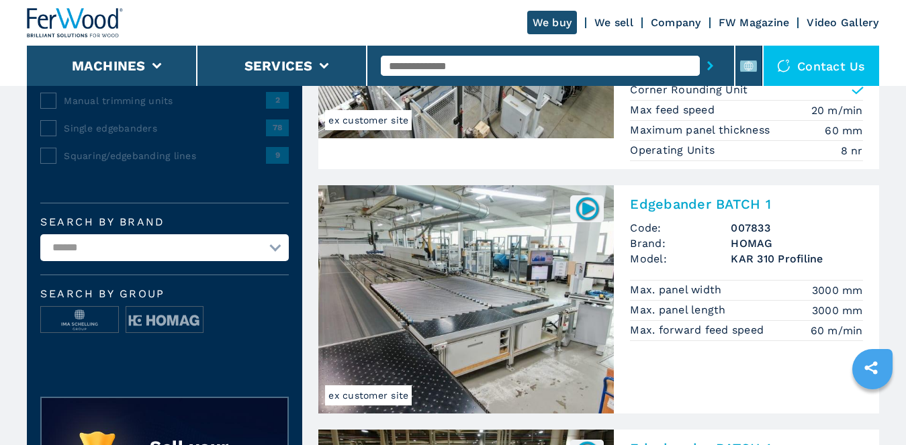
scroll to position [0, 0]
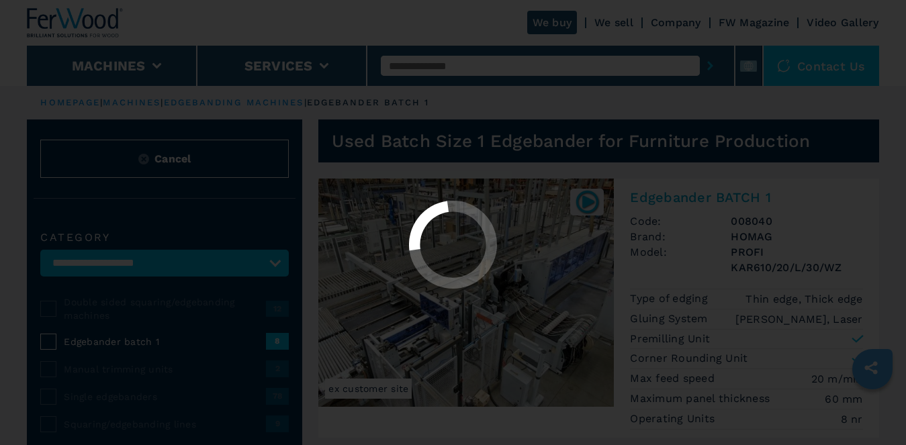
select select "**********"
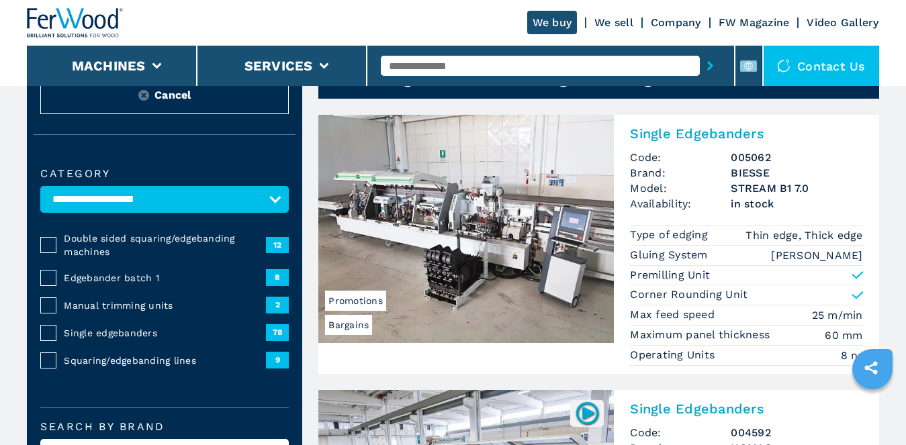
scroll to position [67, 0]
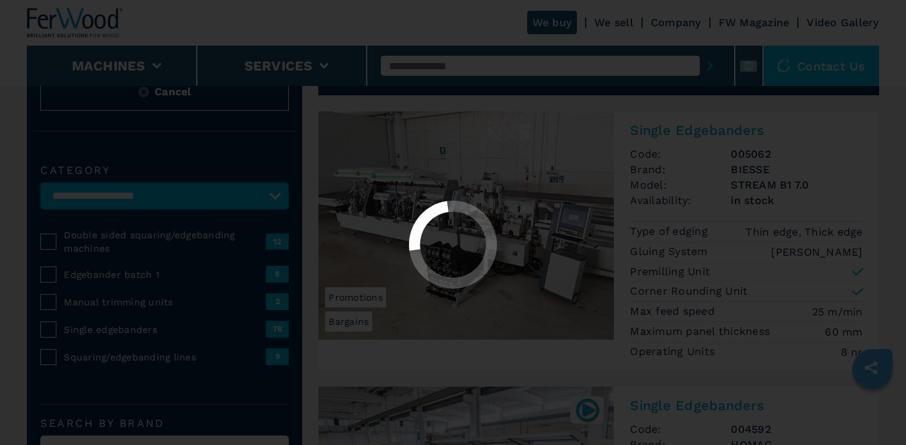
select select "**********"
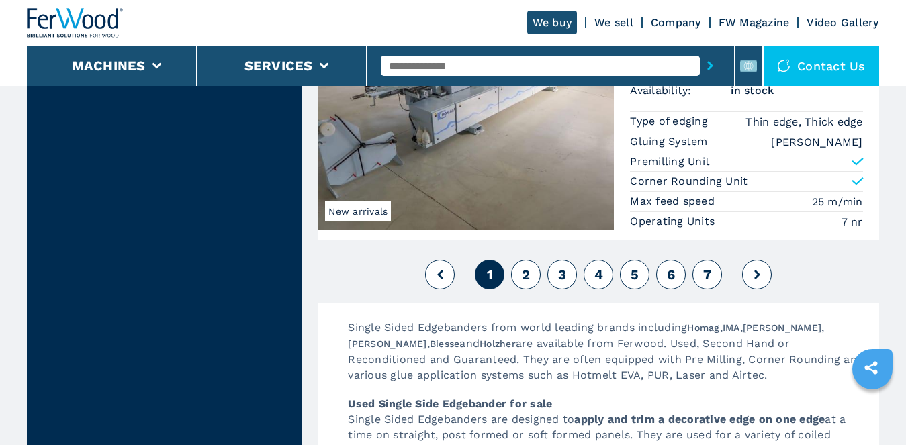
scroll to position [3424, 0]
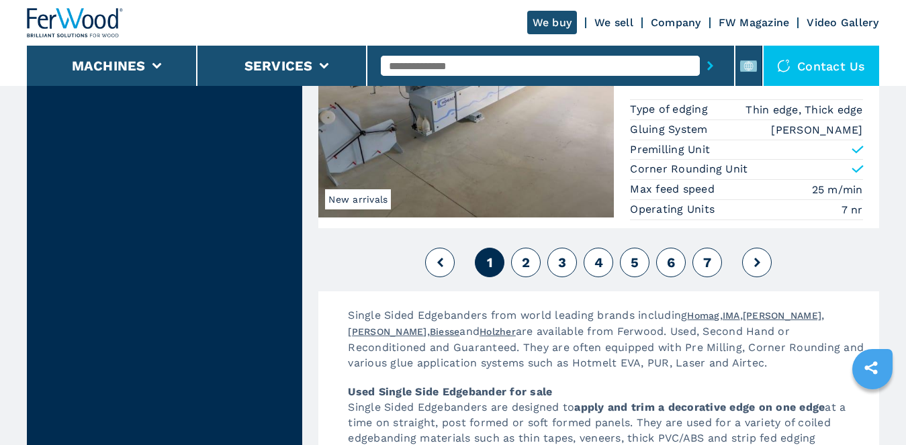
click at [755, 269] on button at bounding box center [757, 263] width 30 height 30
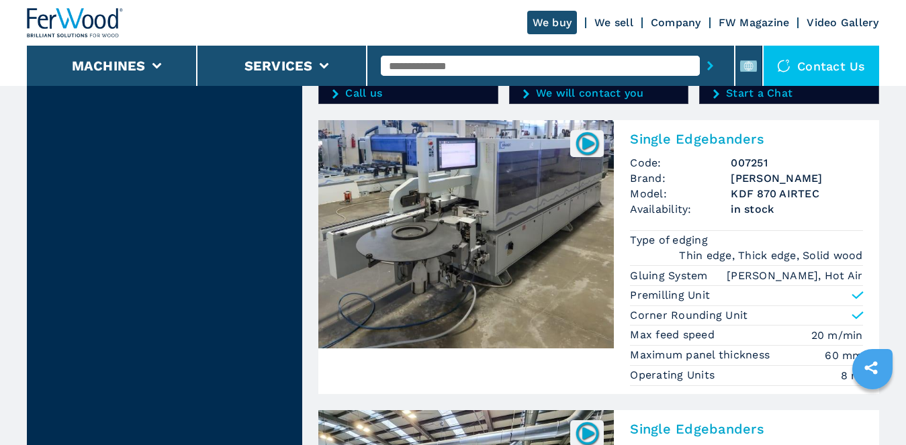
scroll to position [2350, 0]
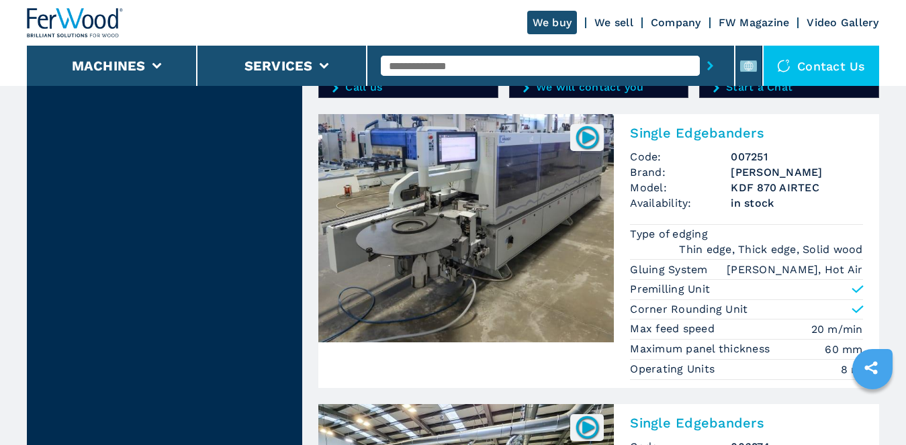
click at [493, 220] on img at bounding box center [465, 228] width 295 height 228
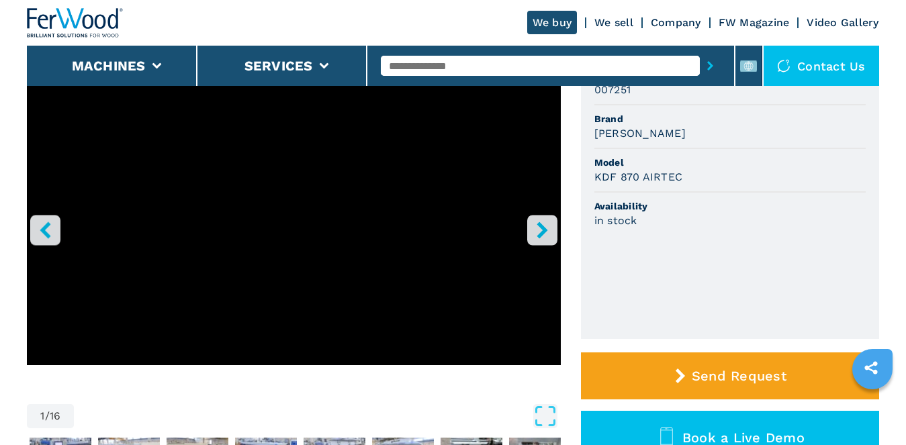
scroll to position [201, 0]
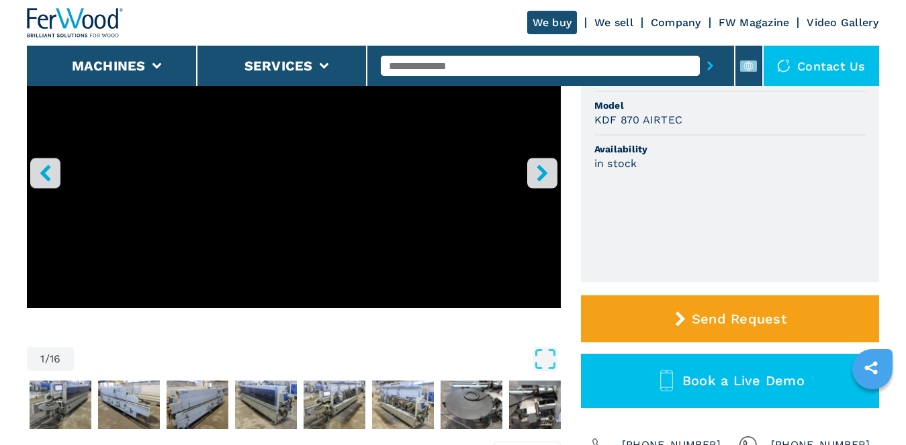
click at [542, 178] on icon "right-button" at bounding box center [541, 172] width 11 height 17
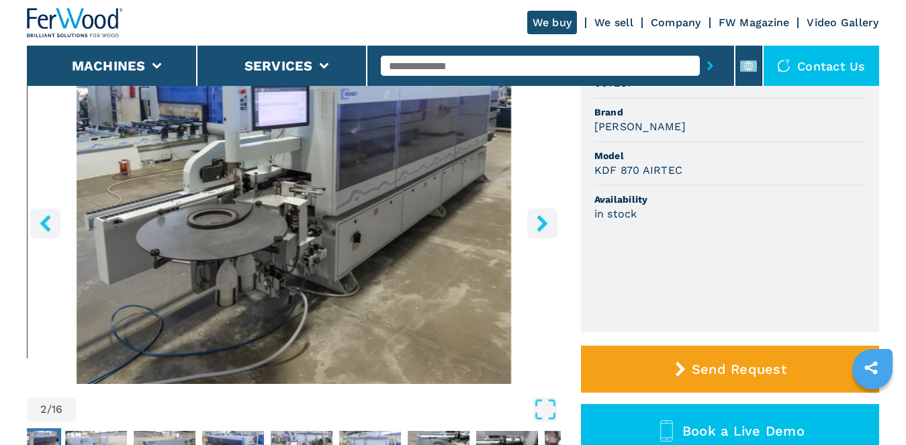
scroll to position [134, 0]
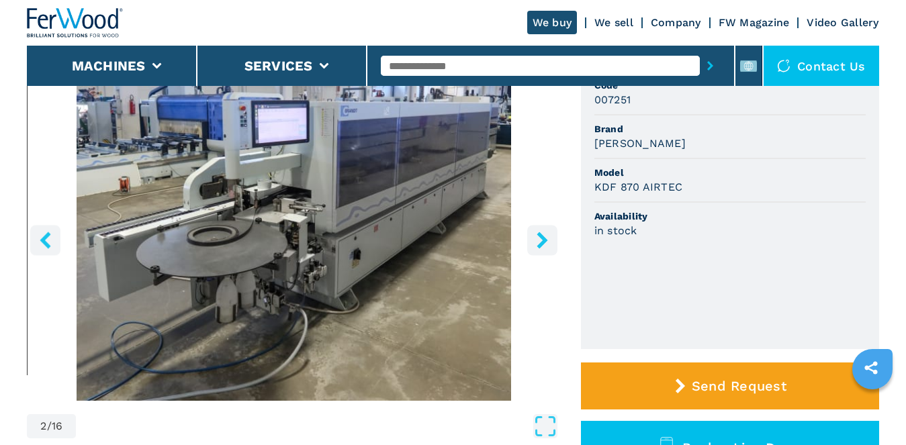
click at [536, 242] on icon "right-button" at bounding box center [542, 240] width 17 height 17
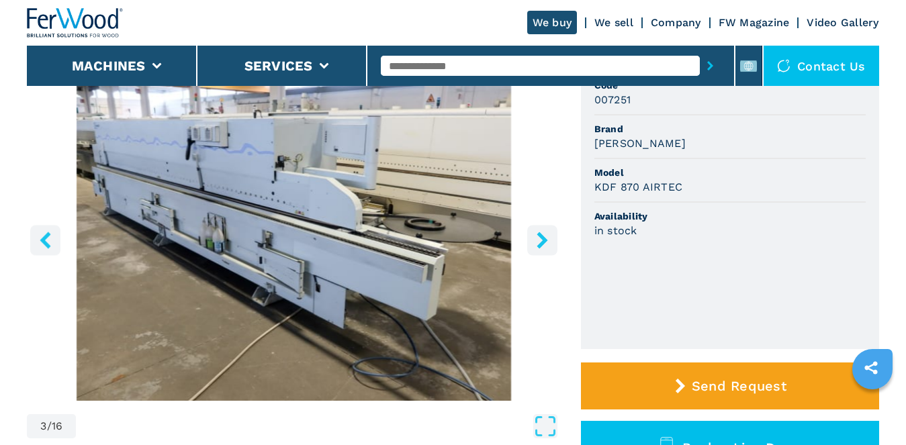
click at [536, 242] on icon "right-button" at bounding box center [542, 240] width 17 height 17
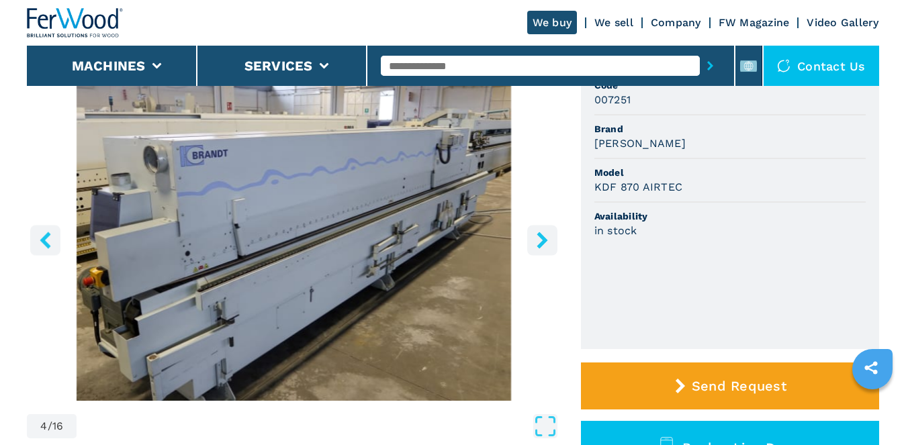
click at [536, 242] on icon "right-button" at bounding box center [542, 240] width 17 height 17
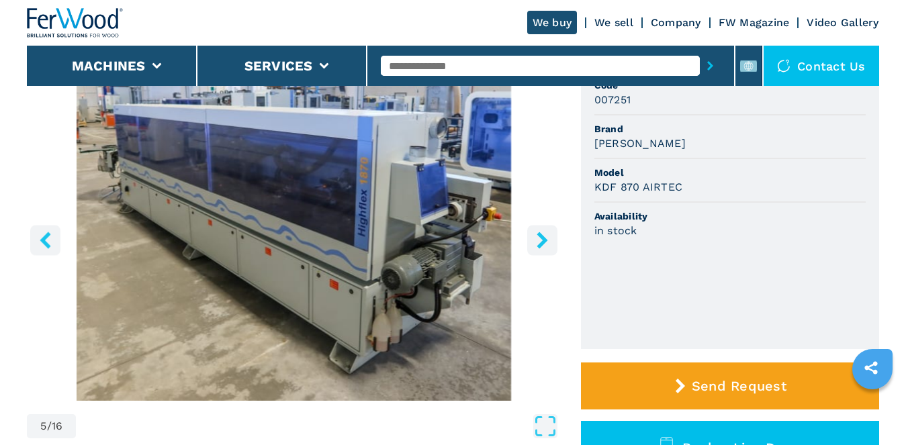
click at [536, 242] on icon "right-button" at bounding box center [542, 240] width 17 height 17
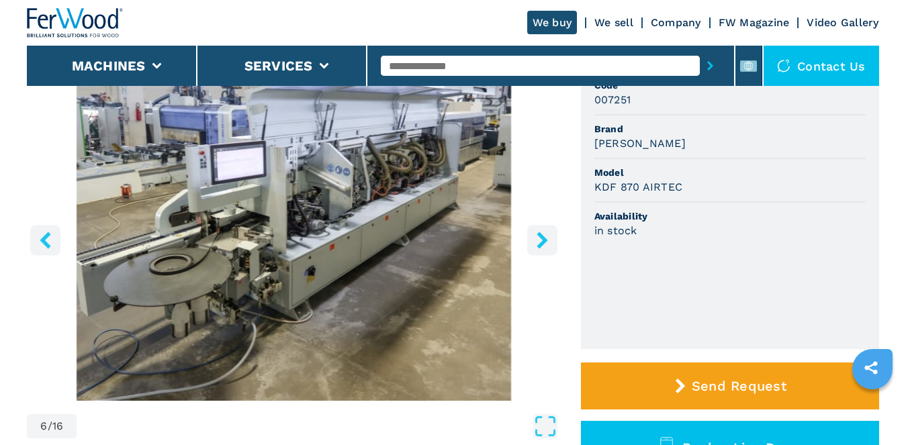
click at [536, 242] on icon "right-button" at bounding box center [542, 240] width 17 height 17
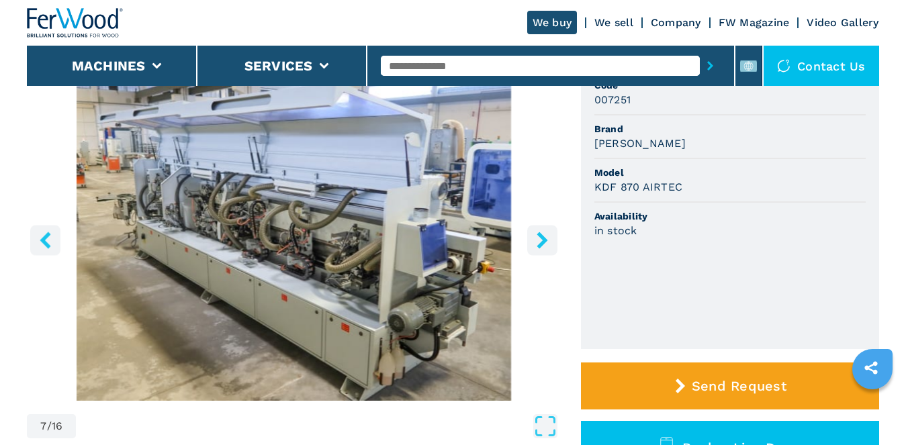
click at [536, 242] on icon "right-button" at bounding box center [542, 240] width 17 height 17
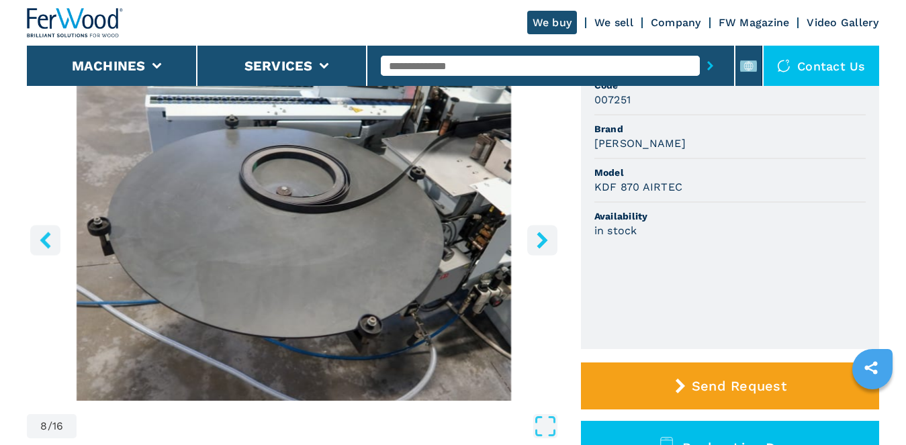
click at [536, 242] on icon "right-button" at bounding box center [542, 240] width 17 height 17
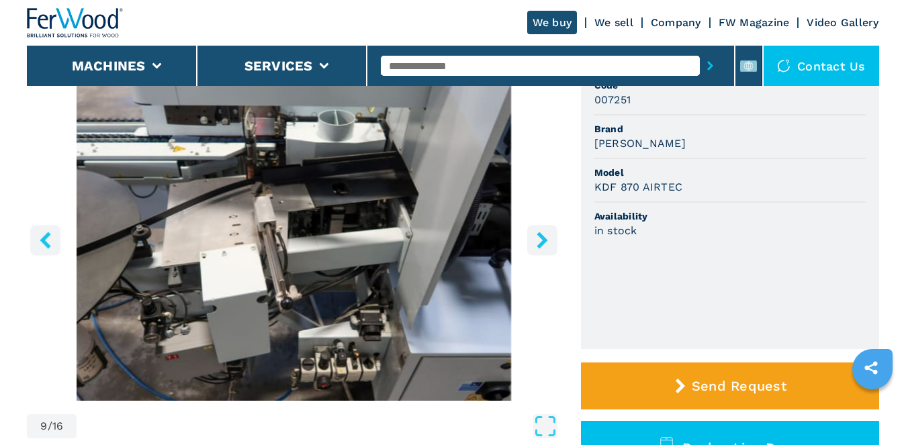
click at [536, 242] on icon "right-button" at bounding box center [542, 240] width 17 height 17
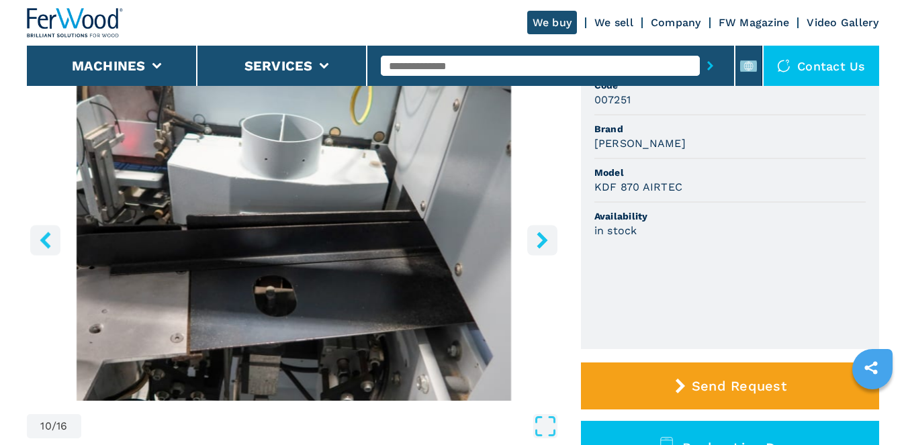
click at [536, 242] on icon "right-button" at bounding box center [542, 240] width 17 height 17
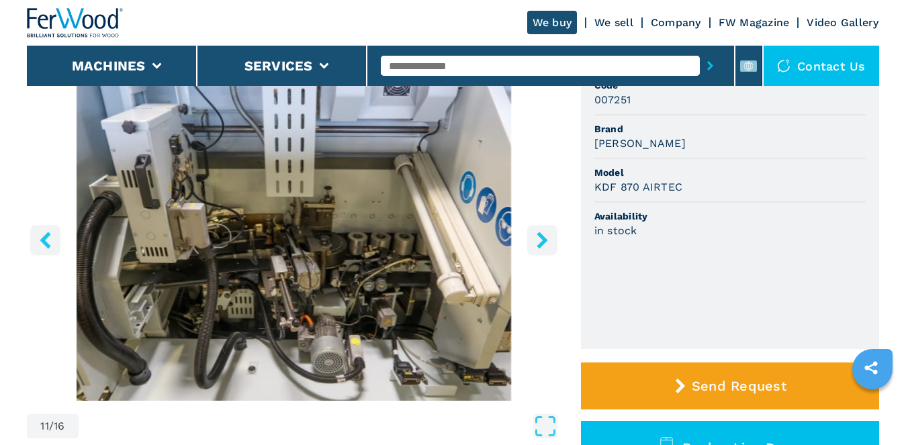
click at [536, 242] on icon "right-button" at bounding box center [542, 240] width 17 height 17
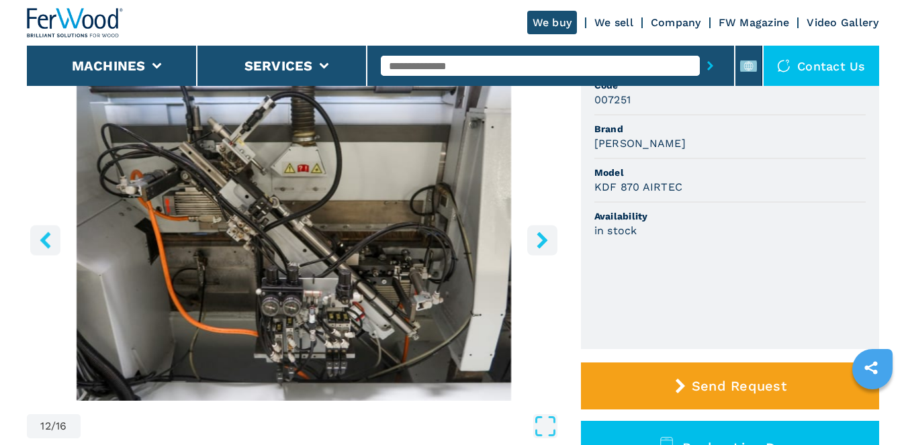
click at [536, 242] on icon "right-button" at bounding box center [542, 240] width 17 height 17
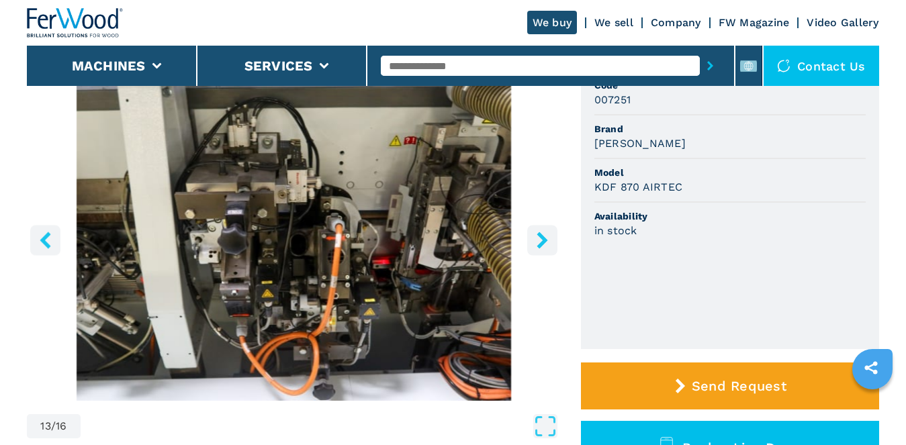
click at [536, 242] on icon "right-button" at bounding box center [542, 240] width 17 height 17
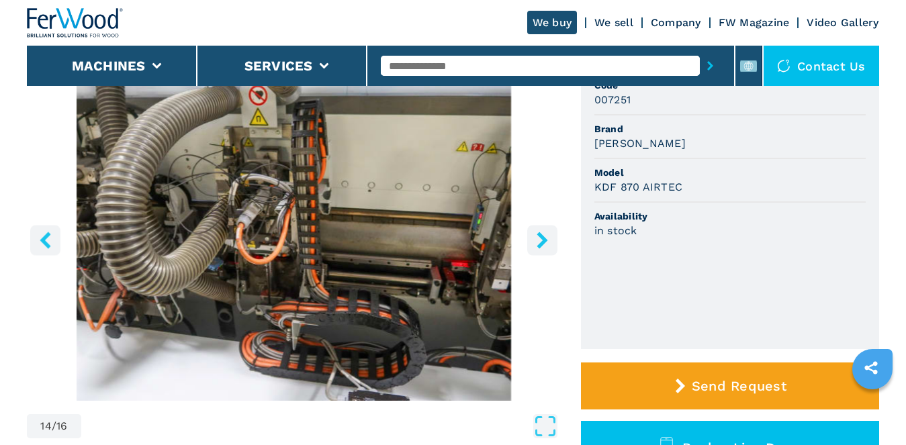
click at [542, 238] on icon "right-button" at bounding box center [541, 240] width 11 height 17
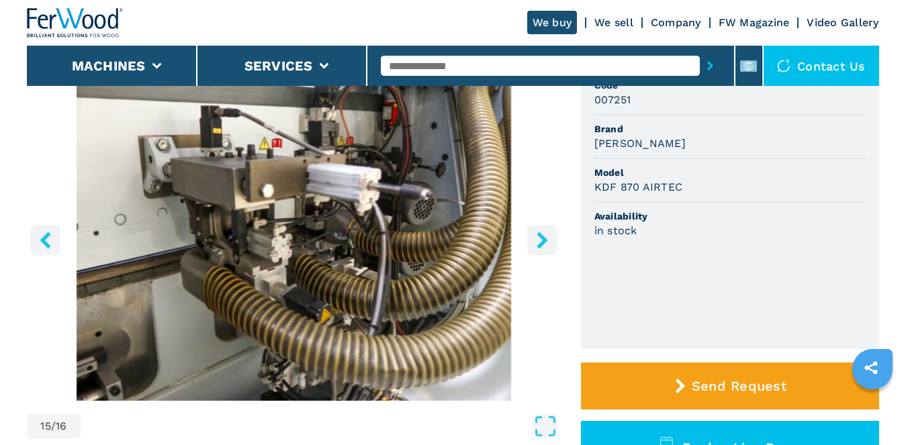
click at [542, 238] on icon "right-button" at bounding box center [541, 240] width 11 height 17
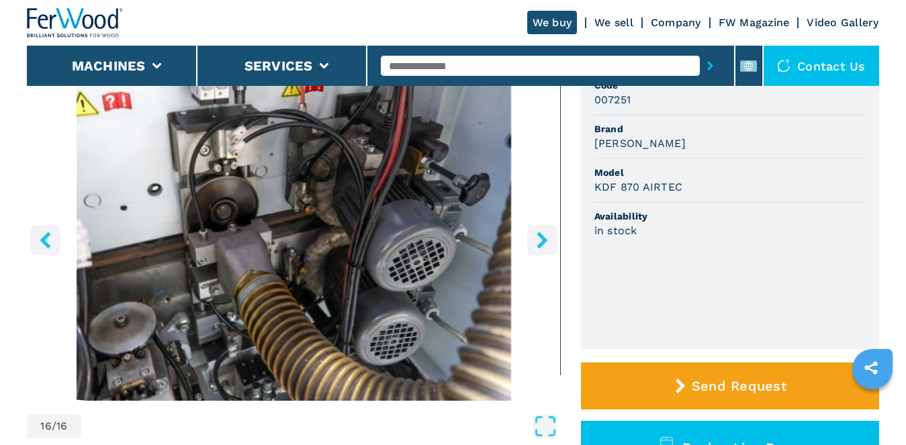
click at [52, 238] on icon "left-button" at bounding box center [45, 240] width 17 height 17
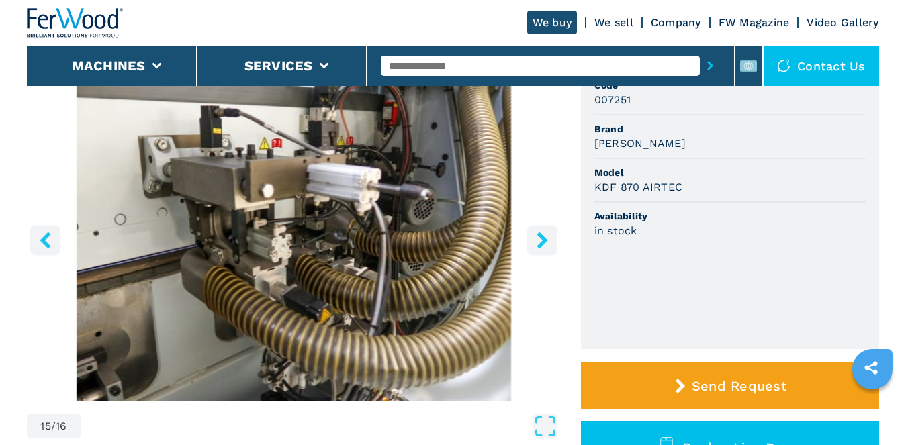
click at [541, 238] on icon "right-button" at bounding box center [541, 240] width 11 height 17
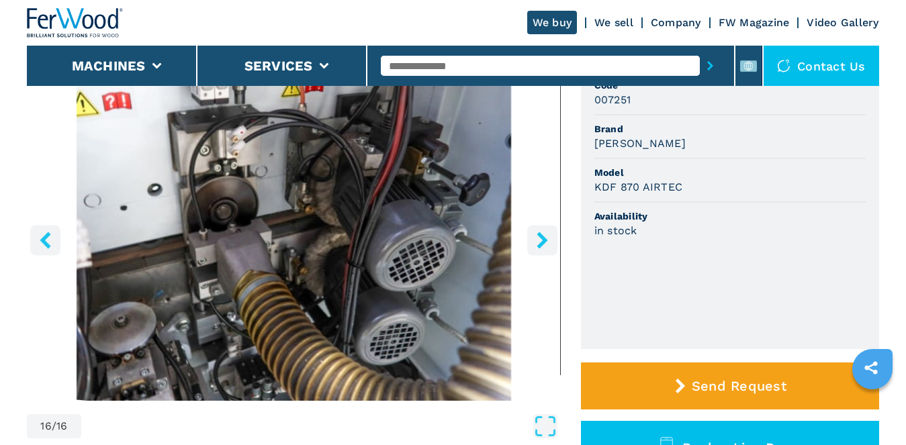
click at [541, 238] on icon "right-button" at bounding box center [541, 240] width 11 height 17
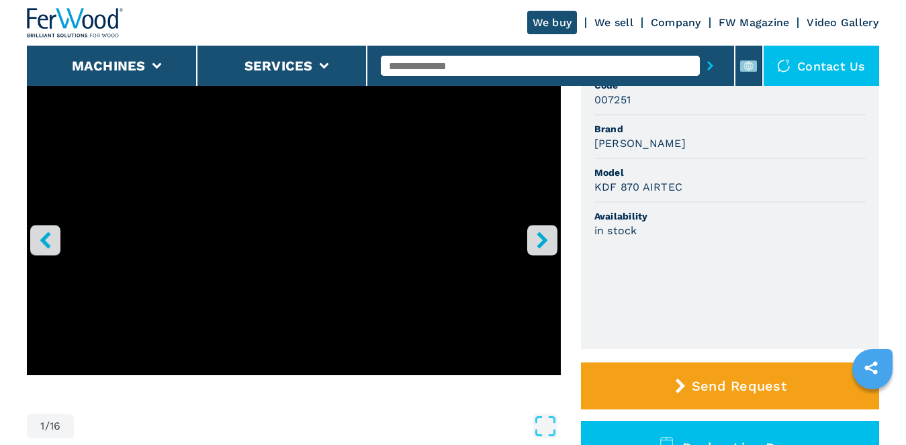
click at [545, 239] on icon "right-button" at bounding box center [541, 240] width 11 height 17
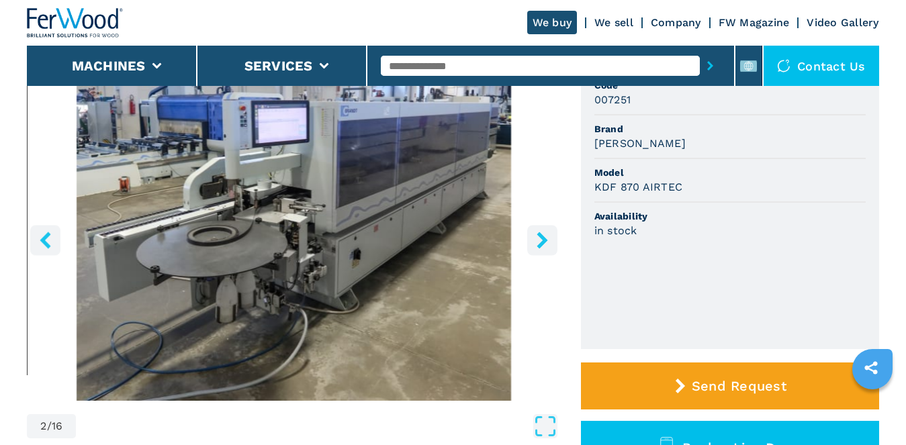
click at [545, 239] on icon "right-button" at bounding box center [541, 240] width 11 height 17
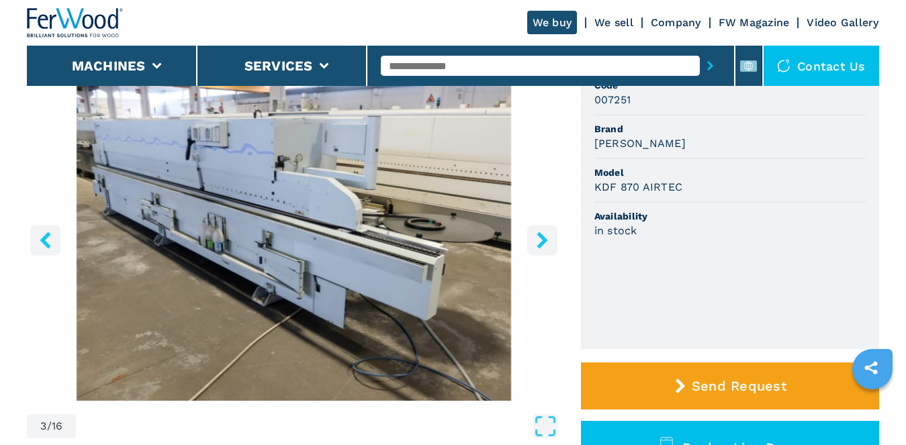
click at [53, 237] on icon "left-button" at bounding box center [45, 240] width 17 height 17
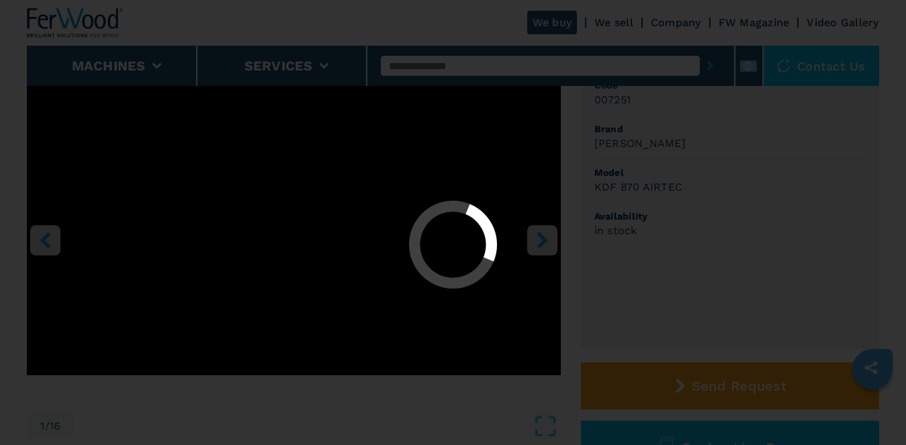
select select "**********"
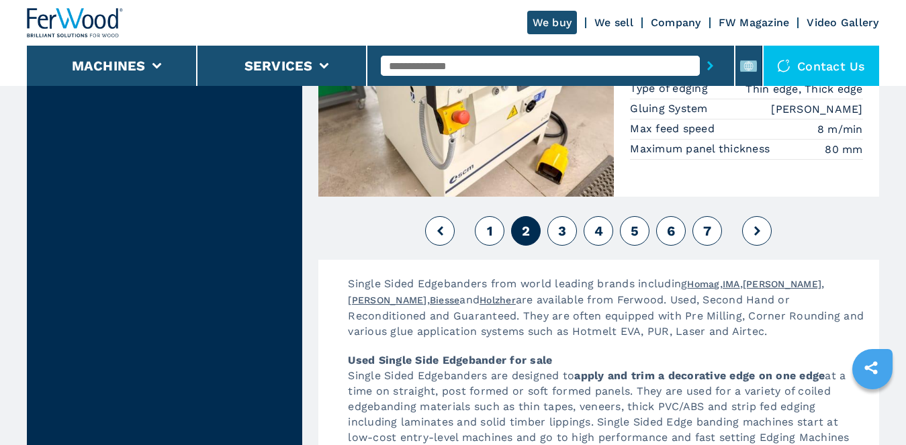
scroll to position [3383, 0]
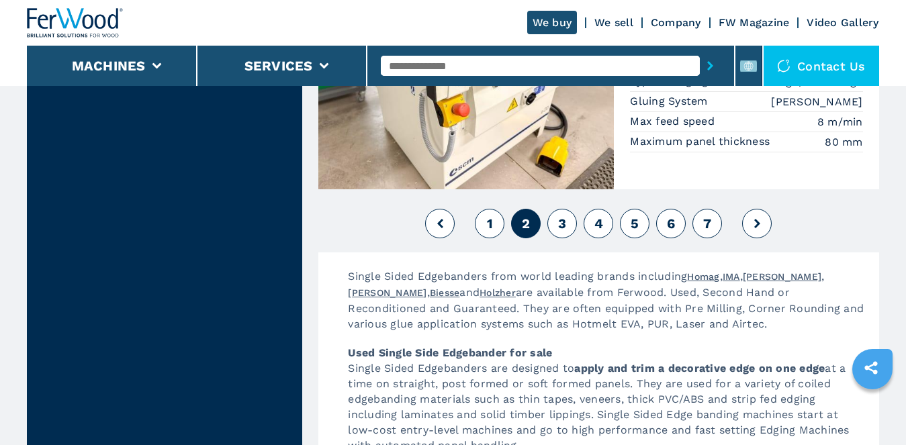
click at [763, 209] on button at bounding box center [757, 224] width 30 height 30
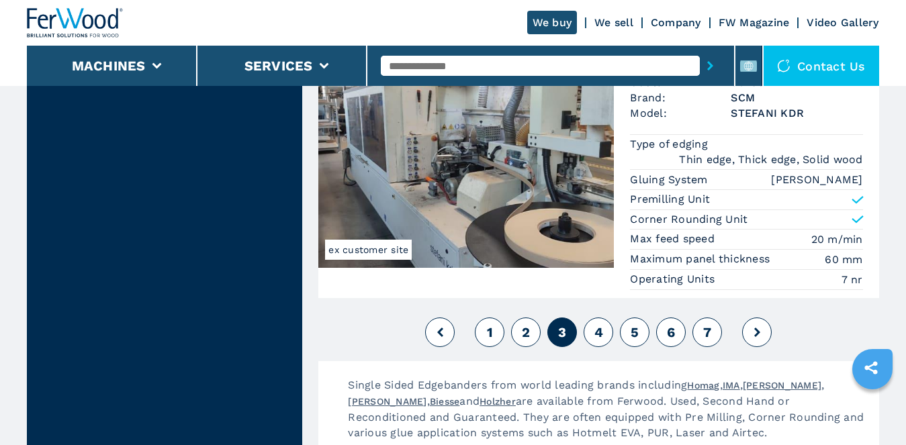
scroll to position [3401, 0]
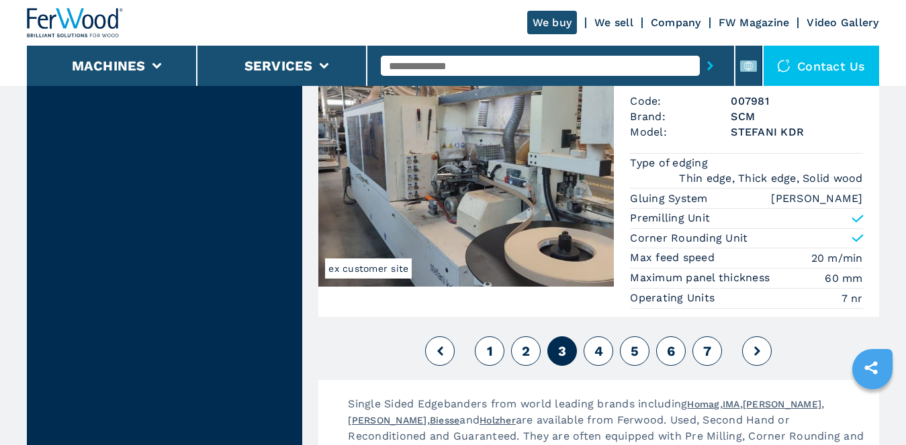
click at [760, 336] on button at bounding box center [757, 351] width 30 height 30
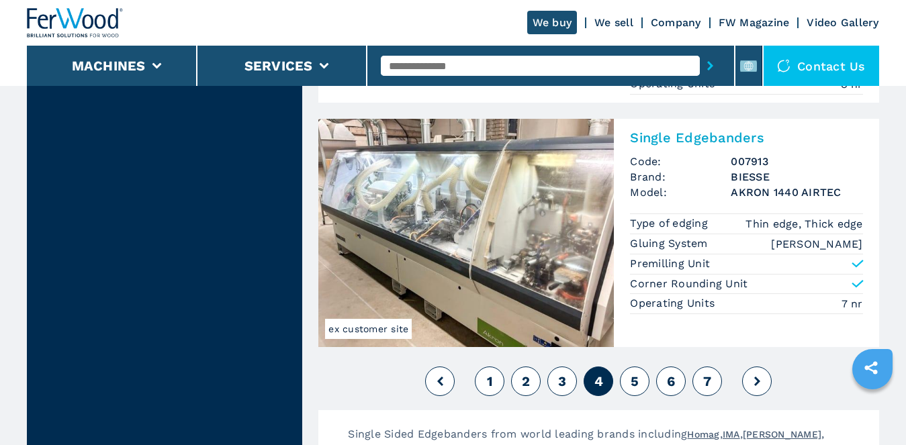
scroll to position [3424, 0]
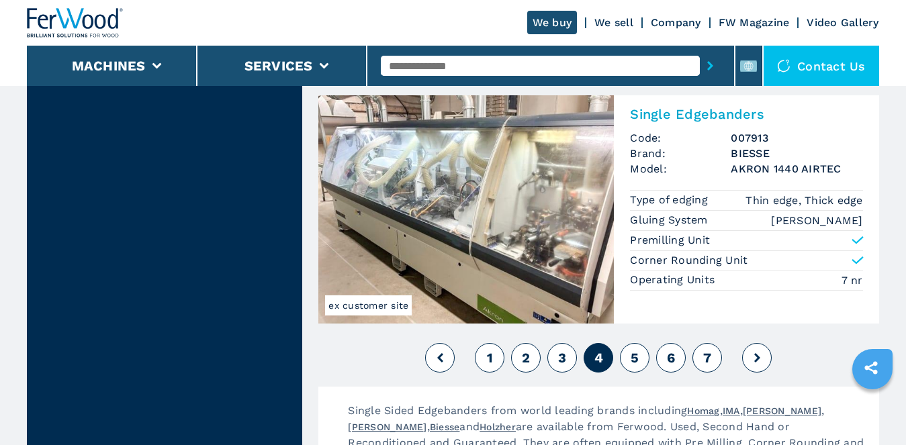
click at [759, 356] on icon at bounding box center [757, 357] width 6 height 9
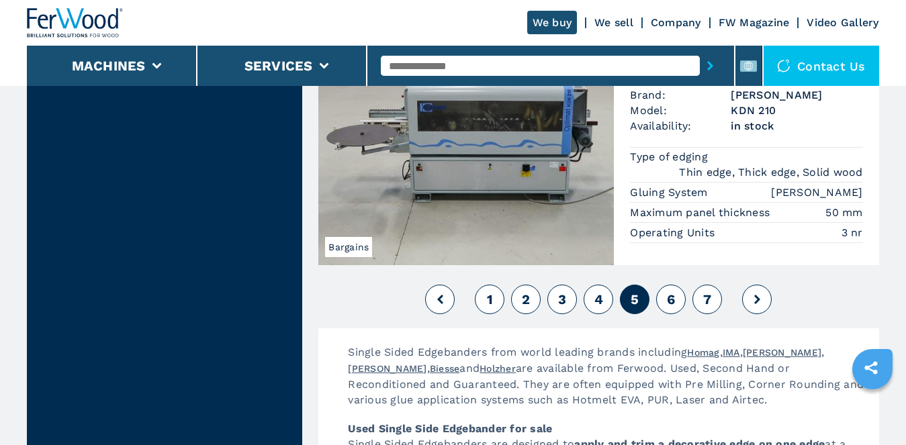
scroll to position [3424, 0]
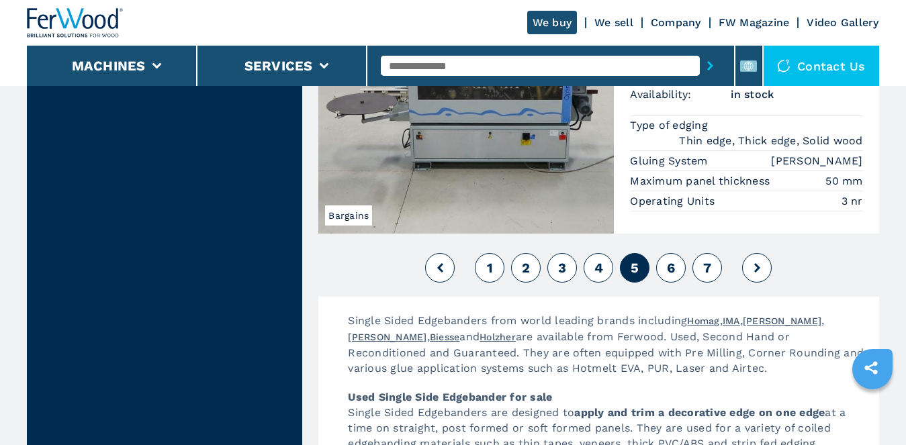
click at [752, 275] on button at bounding box center [757, 268] width 30 height 30
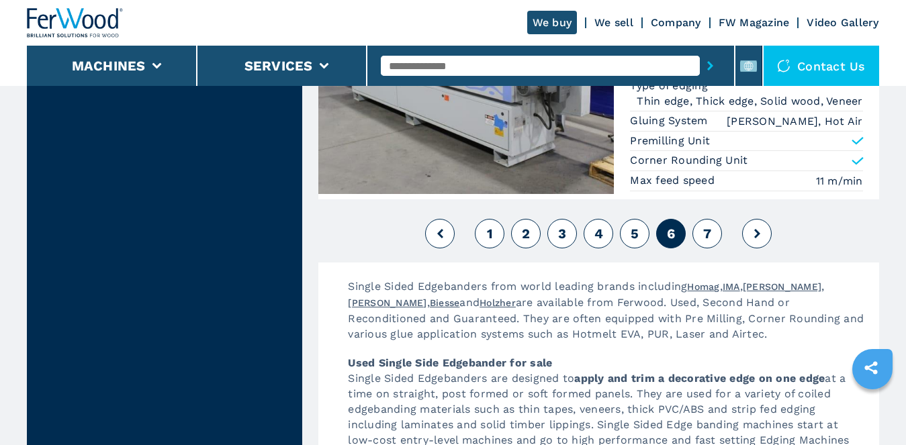
scroll to position [3491, 0]
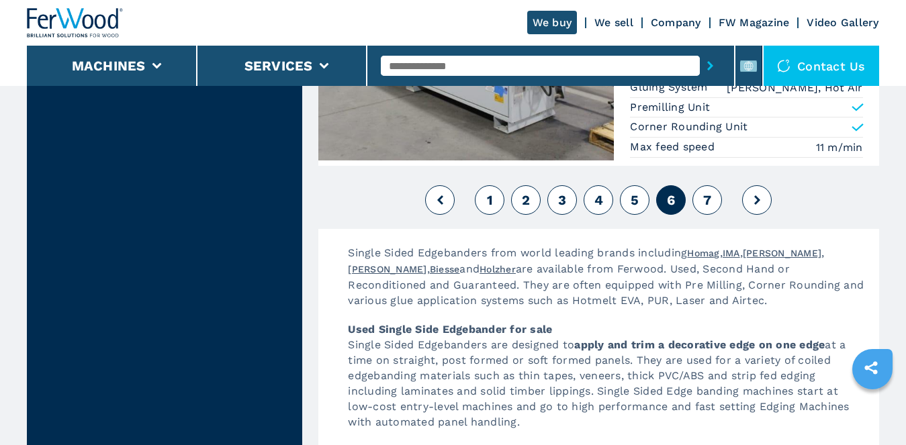
click at [755, 195] on button at bounding box center [757, 200] width 30 height 30
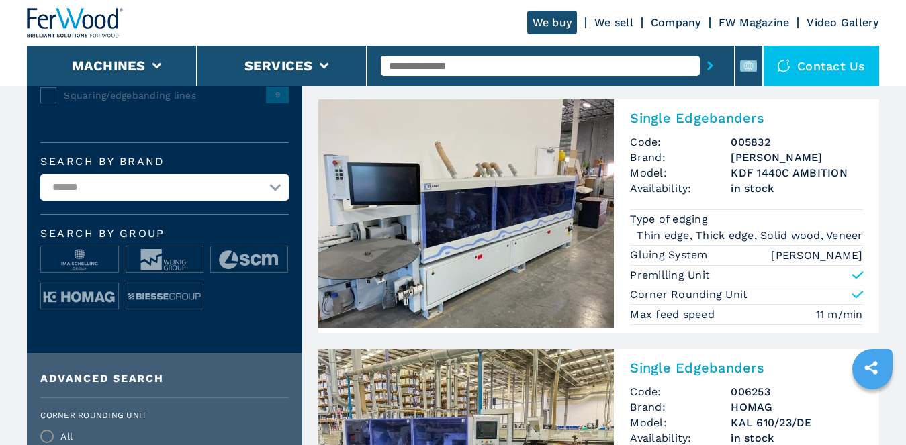
scroll to position [336, 0]
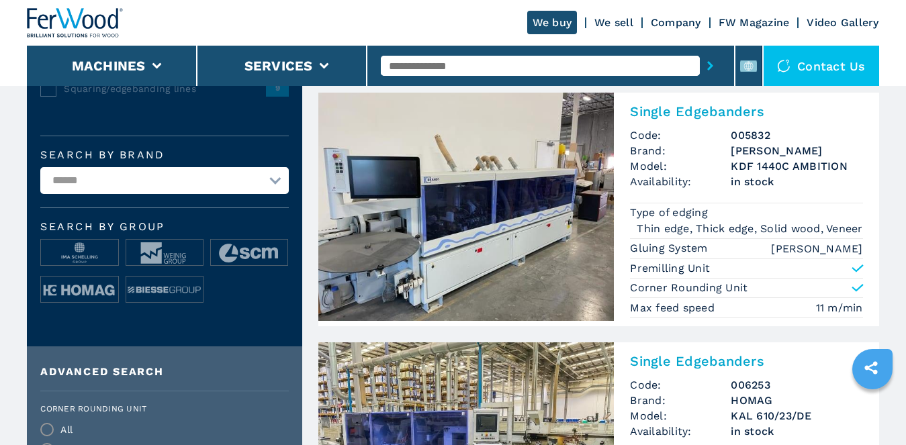
click at [536, 242] on img at bounding box center [465, 207] width 295 height 228
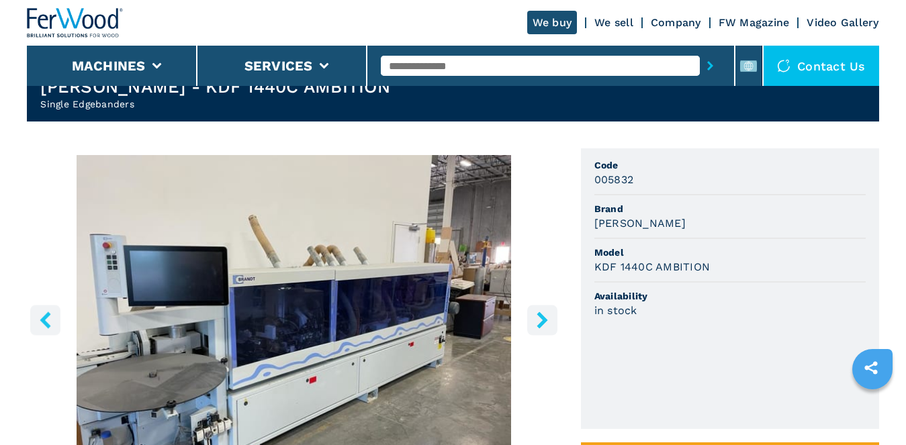
scroll to position [134, 0]
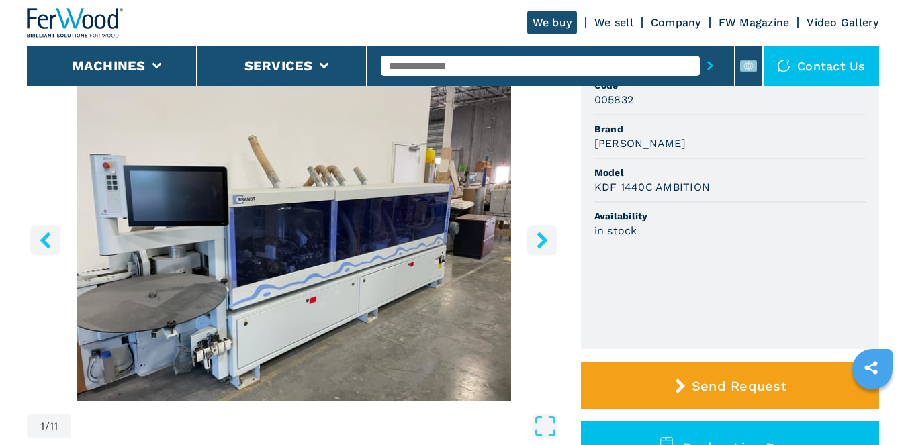
click at [536, 238] on icon "right-button" at bounding box center [542, 240] width 17 height 17
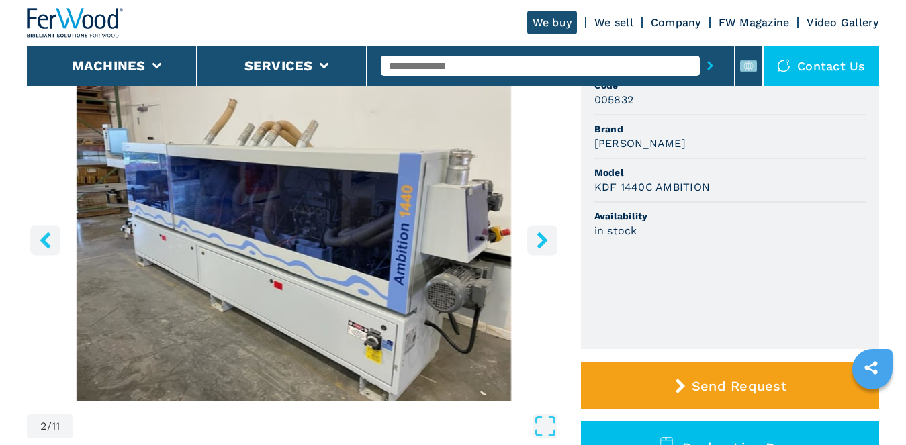
click at [540, 238] on icon "right-button" at bounding box center [542, 240] width 17 height 17
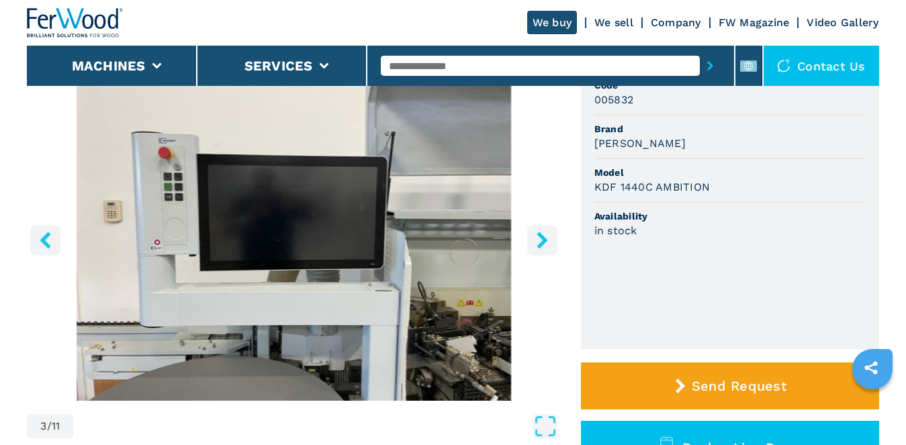
click at [540, 240] on icon "right-button" at bounding box center [542, 240] width 17 height 17
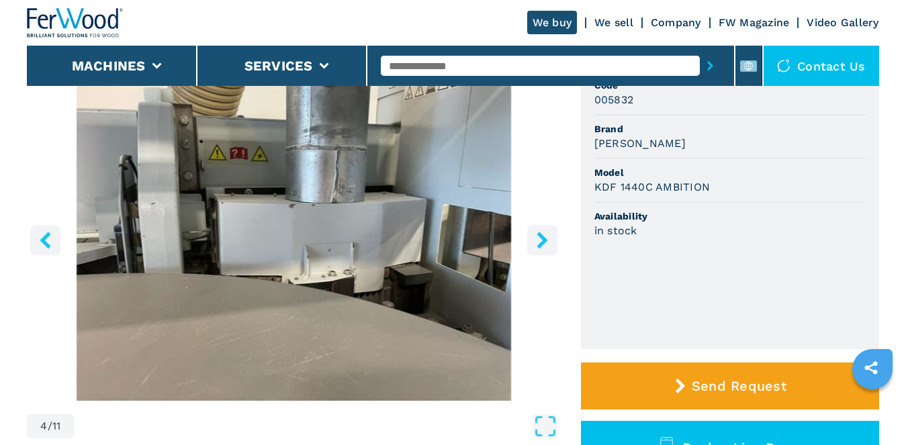
click at [540, 240] on icon "right-button" at bounding box center [542, 240] width 17 height 17
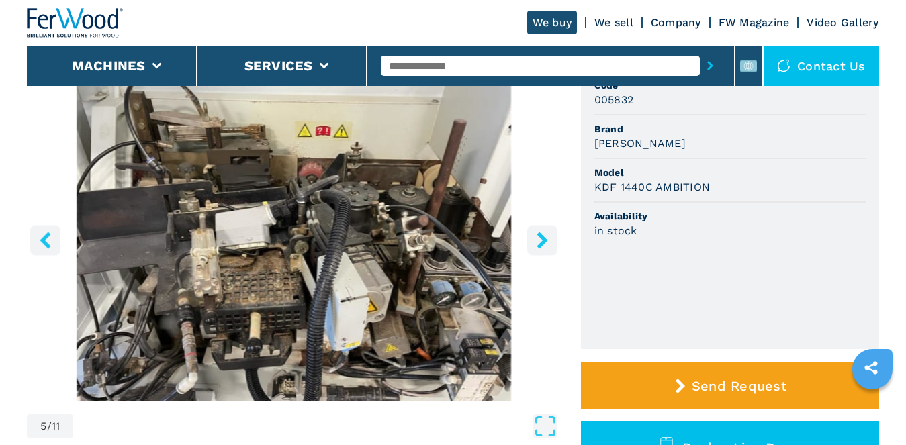
click at [540, 240] on icon "right-button" at bounding box center [542, 240] width 17 height 17
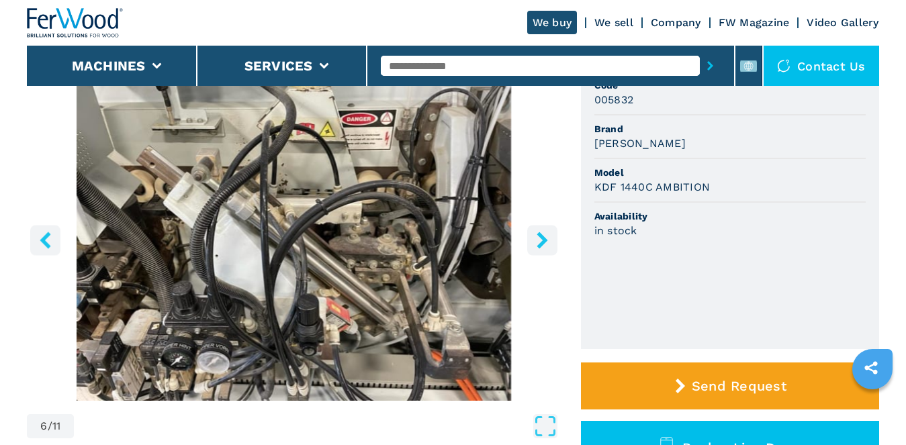
click at [540, 240] on icon "right-button" at bounding box center [542, 240] width 17 height 17
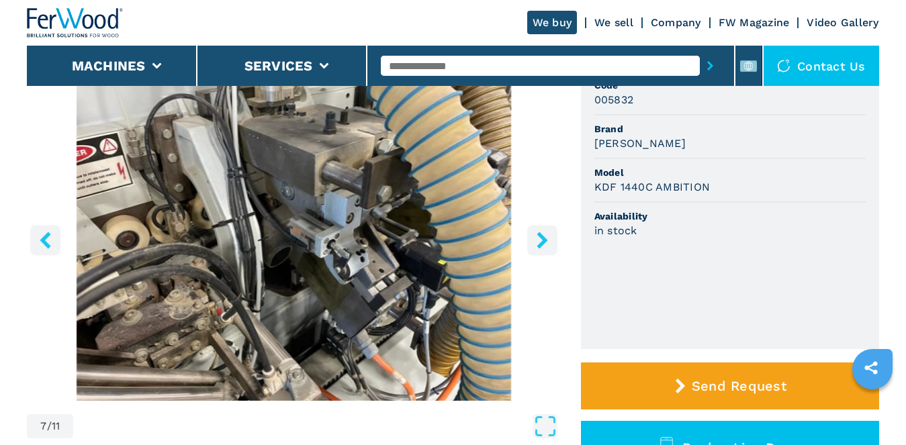
click at [540, 240] on icon "right-button" at bounding box center [542, 240] width 17 height 17
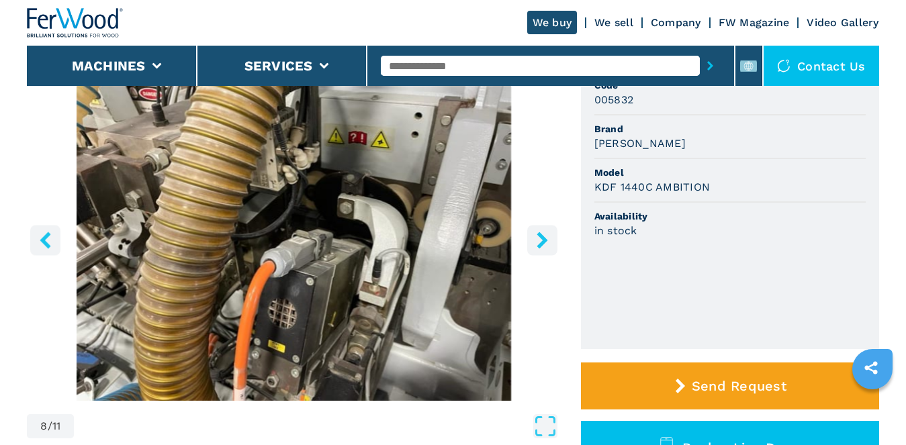
click at [540, 240] on icon "right-button" at bounding box center [542, 240] width 17 height 17
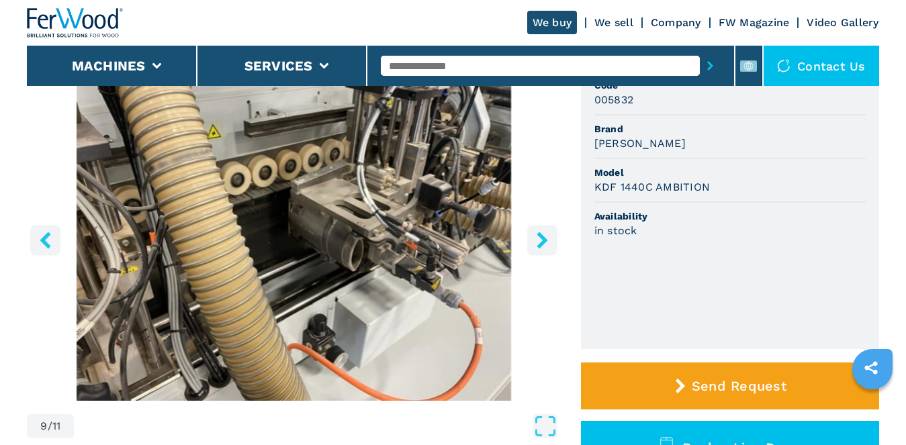
click at [540, 240] on icon "right-button" at bounding box center [542, 240] width 17 height 17
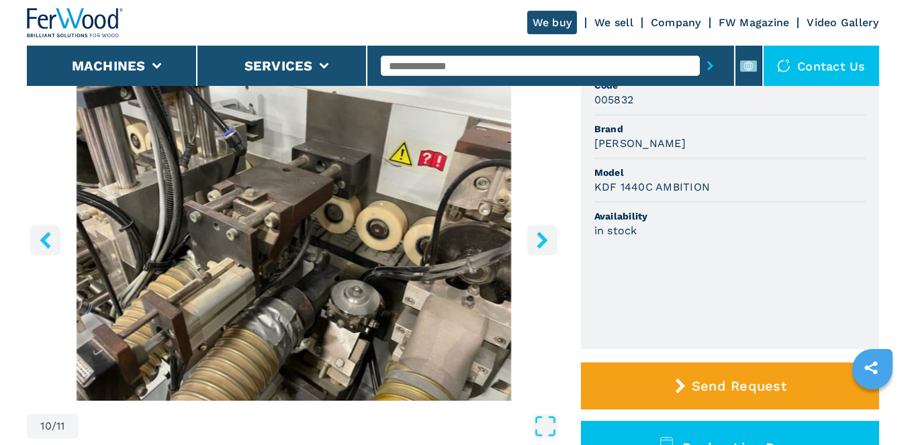
click at [540, 240] on icon "right-button" at bounding box center [542, 240] width 17 height 17
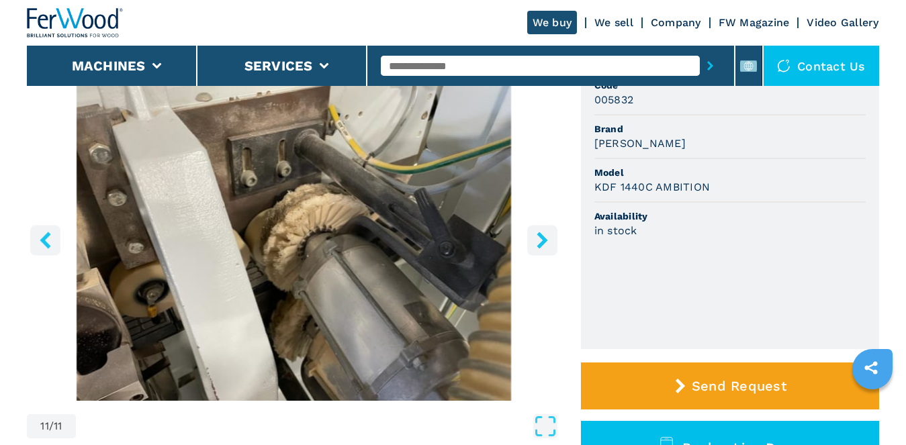
click at [540, 240] on icon "right-button" at bounding box center [542, 240] width 17 height 17
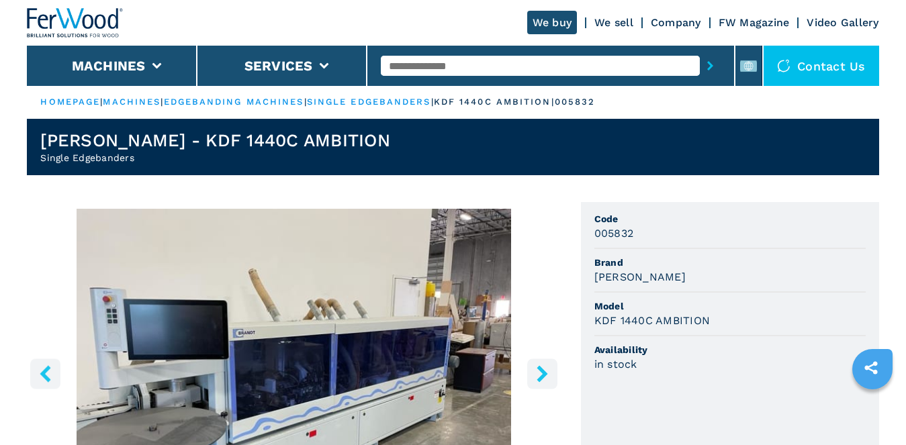
scroll to position [0, 0]
